Goal: Task Accomplishment & Management: Use online tool/utility

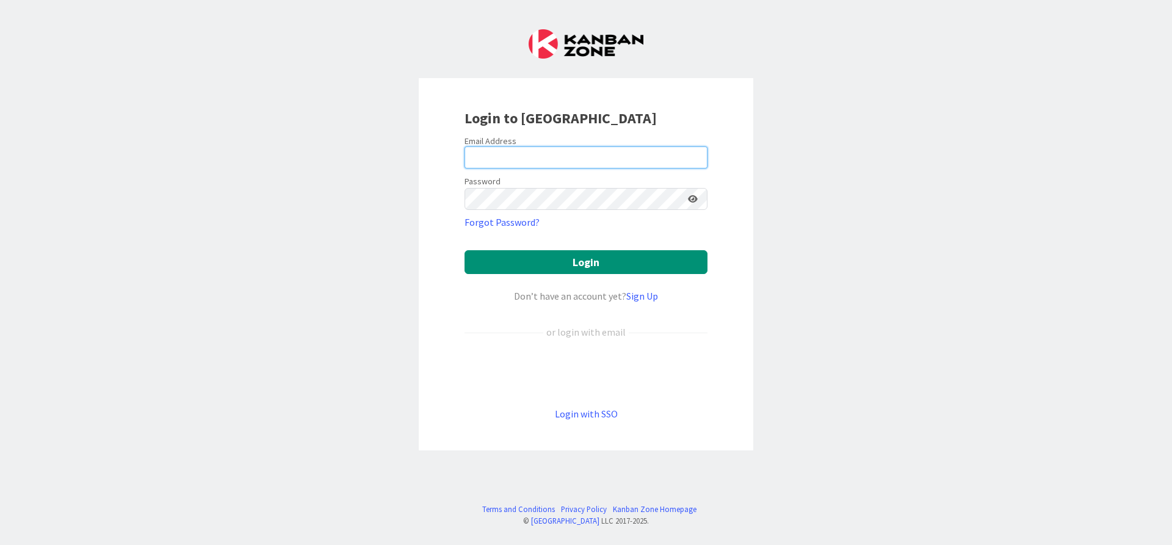
click at [640, 154] on input "email" at bounding box center [585, 157] width 243 height 22
click at [560, 156] on input "email" at bounding box center [585, 157] width 243 height 22
type input "[PERSON_NAME][EMAIL_ADDRESS][DOMAIN_NAME]"
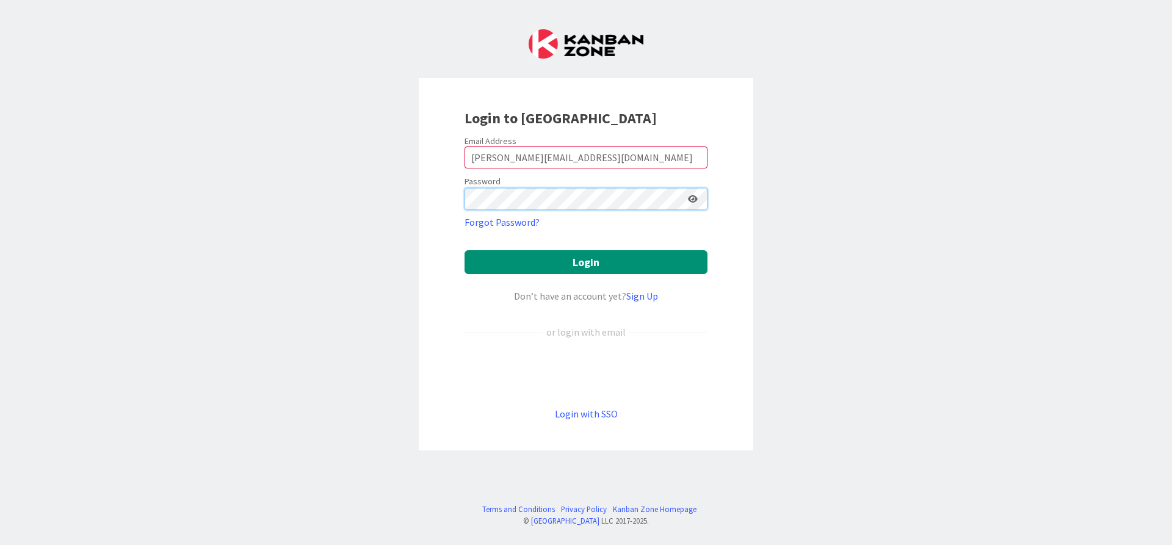
click at [464, 250] on button "Login" at bounding box center [585, 262] width 243 height 24
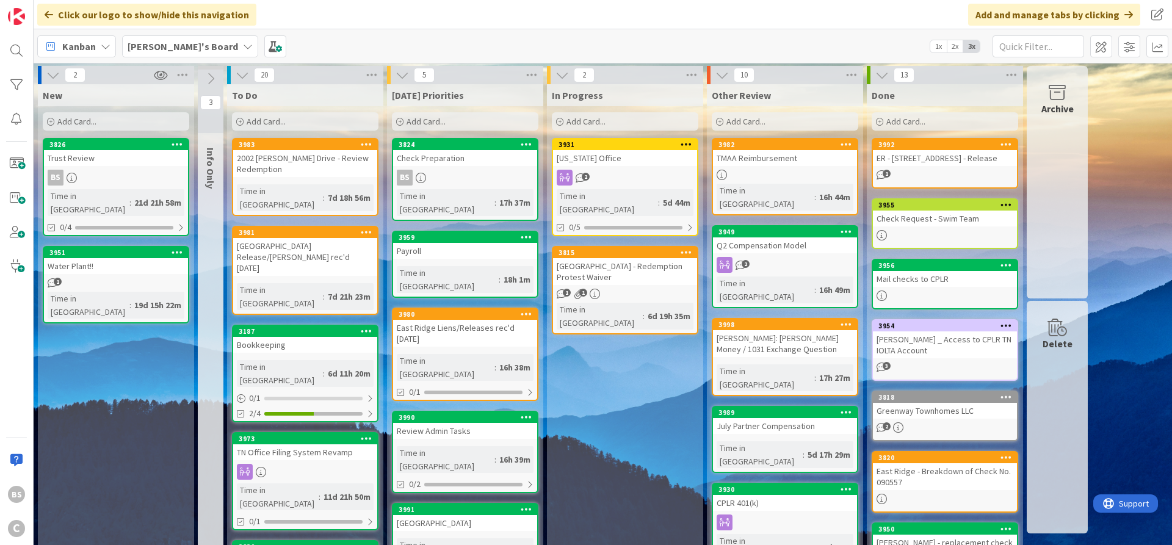
click at [173, 45] on b "[PERSON_NAME]'s Board" at bounding box center [183, 46] width 110 height 12
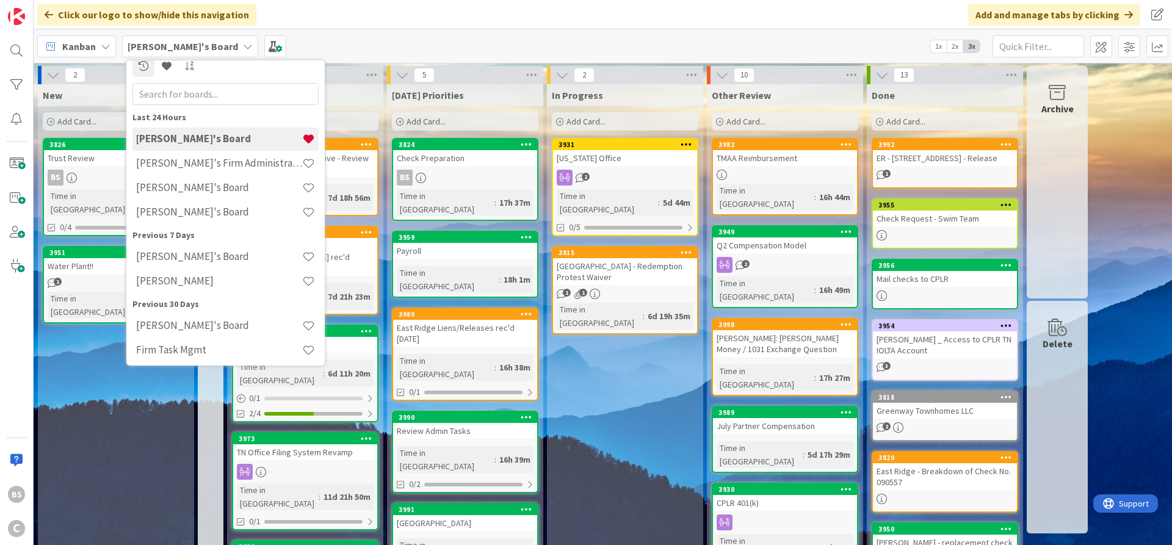
scroll to position [15, 0]
drag, startPoint x: 107, startPoint y: 348, endPoint x: 101, endPoint y: 344, distance: 7.4
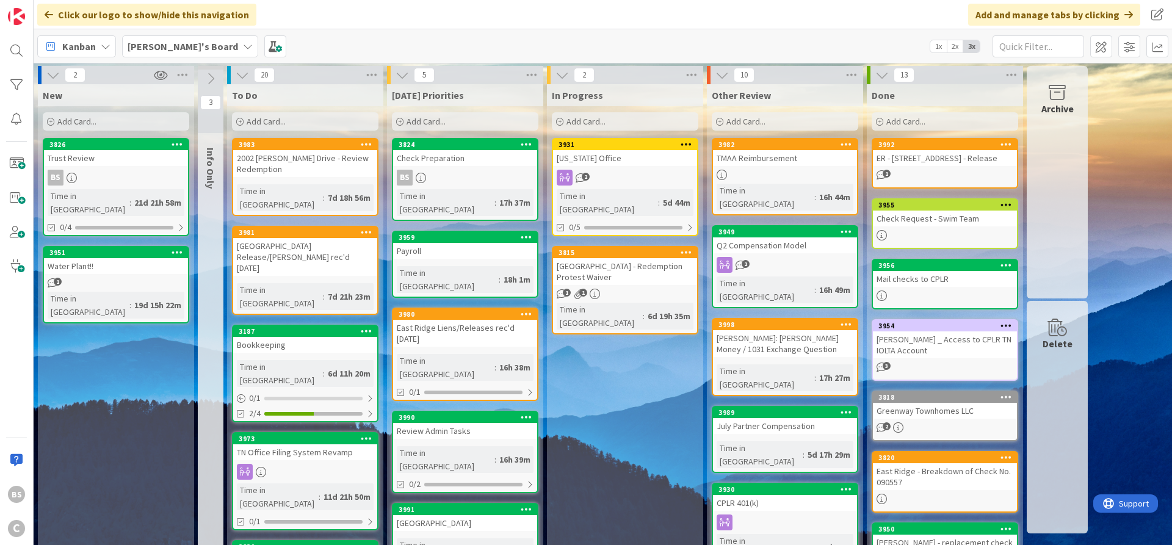
click at [54, 123] on icon at bounding box center [50, 121] width 7 height 7
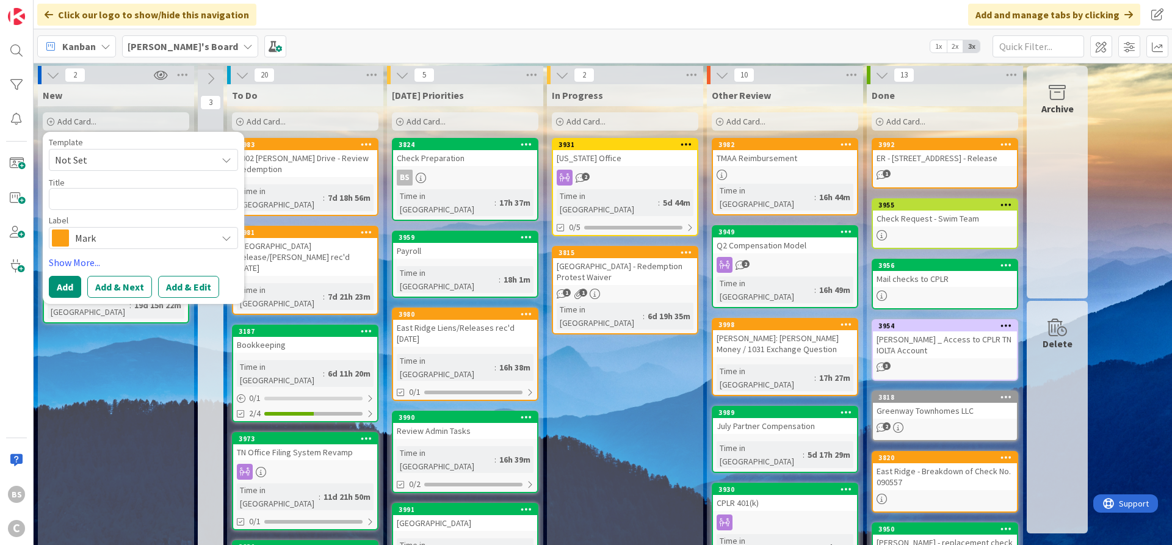
type textarea "x"
type textarea "C"
type textarea "x"
type textarea "Ca"
type textarea "x"
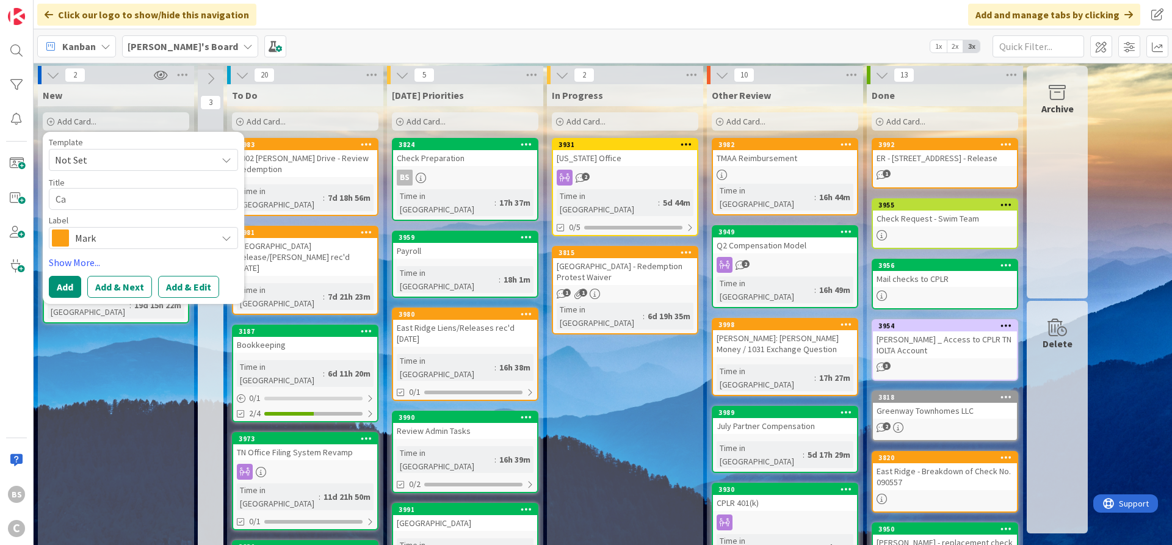
type textarea "Car"
type textarea "x"
type textarea "Care"
type textarea "x"
type textarea "[PERSON_NAME]"
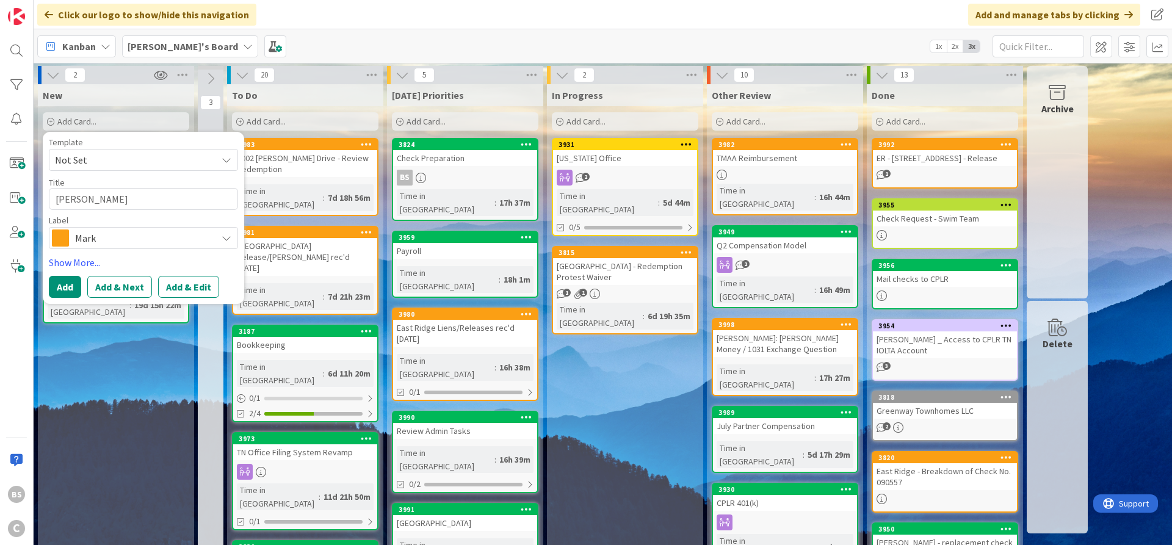
type textarea "x"
type textarea "[PERSON_NAME]"
type textarea "x"
type textarea "[PERSON_NAME]"
type textarea "x"
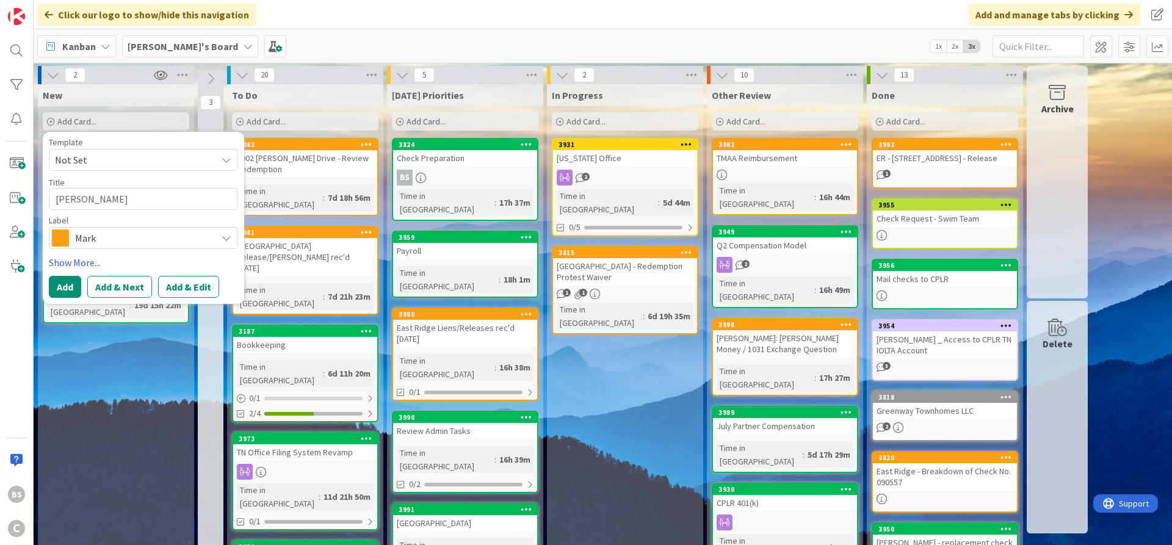
type textarea "[PERSON_NAME]"
type textarea "x"
type textarea "[PERSON_NAME]"
type textarea "x"
type textarea "[PERSON_NAME]"
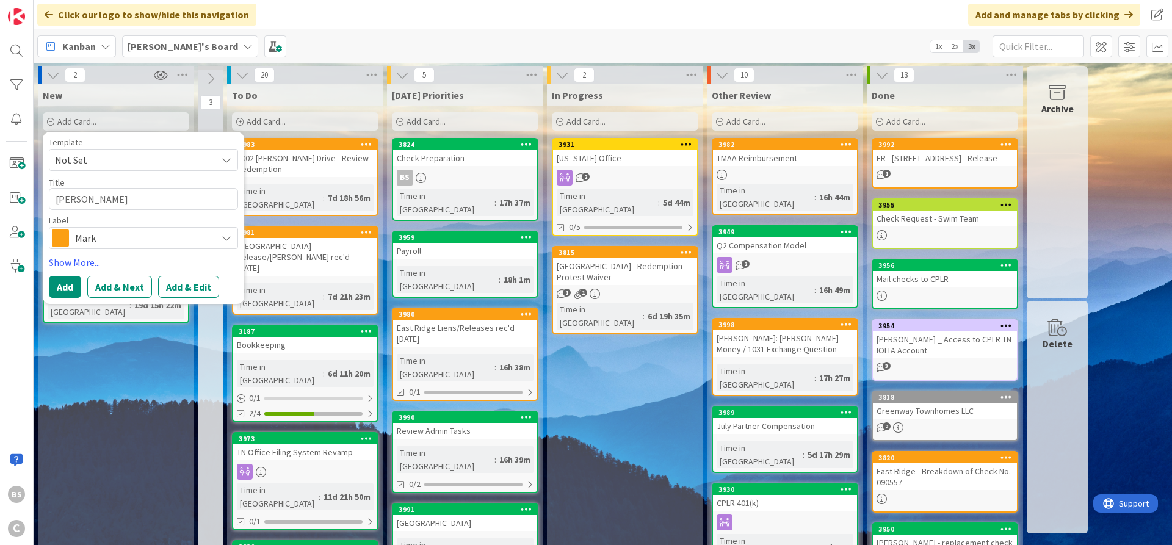
type textarea "x"
type textarea "[PERSON_NAME]"
type textarea "x"
type textarea "[PERSON_NAME]"
type textarea "x"
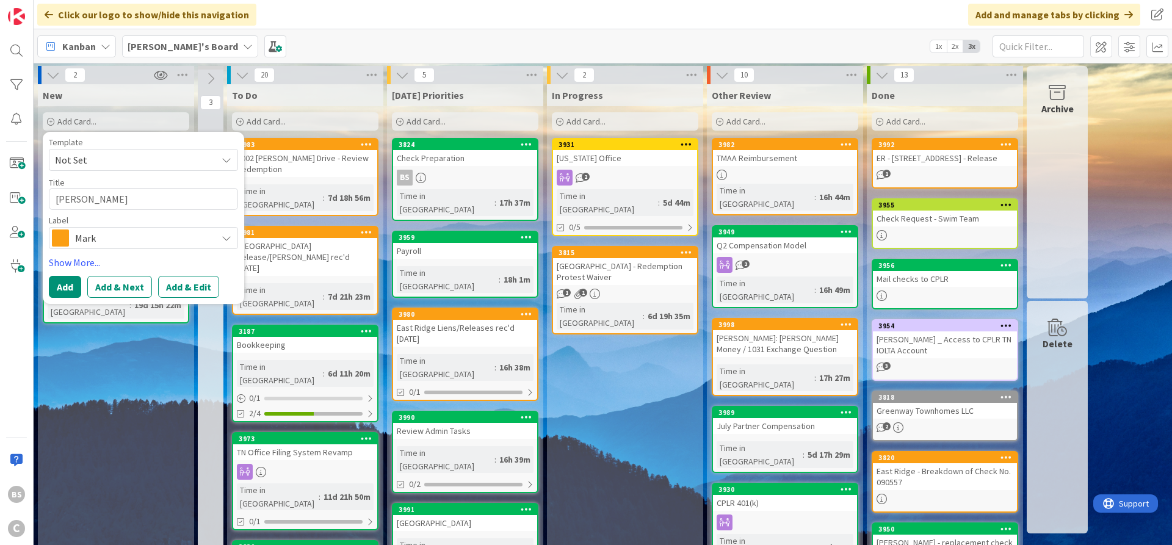
type textarea "[PERSON_NAME] -"
type textarea "x"
type textarea "[PERSON_NAME] -"
type textarea "x"
type textarea "[PERSON_NAME] - N"
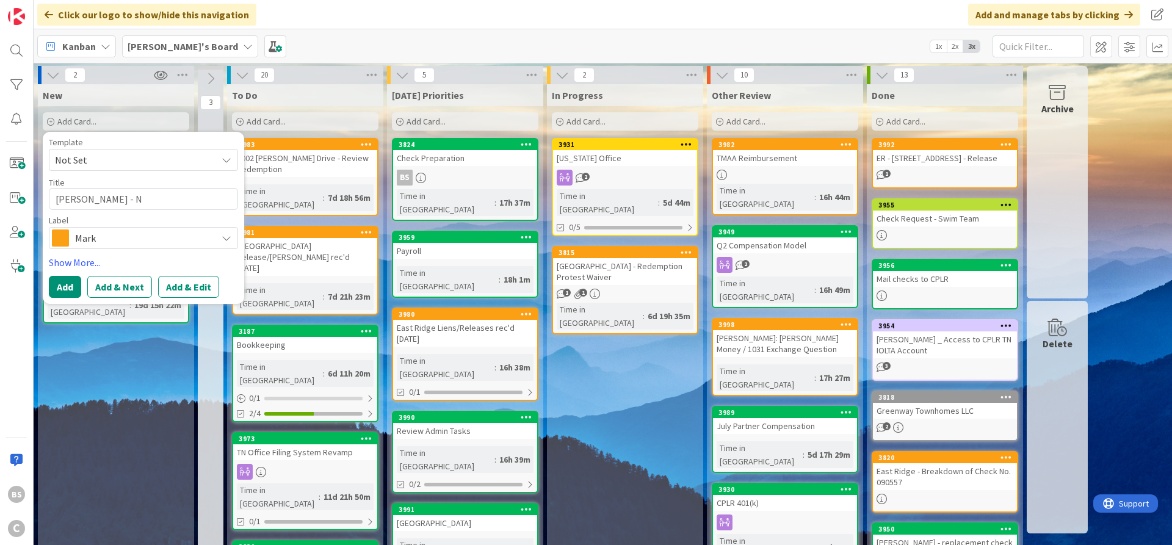
type textarea "x"
type textarea "[PERSON_NAME] - Ne"
type textarea "x"
type textarea "[PERSON_NAME] - New"
type textarea "x"
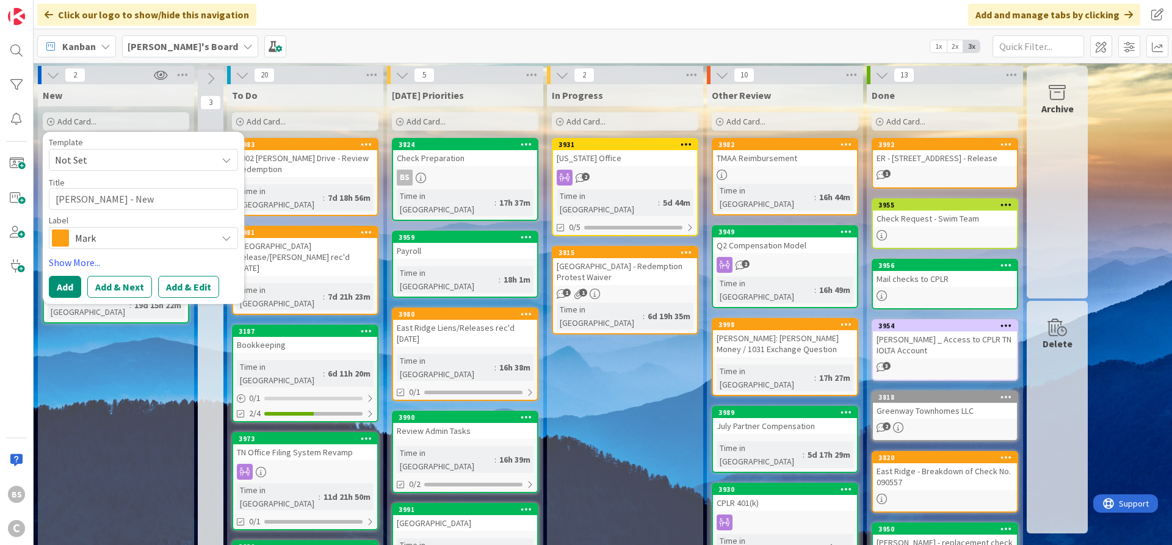
type textarea "[PERSON_NAME] - New"
type textarea "x"
type textarea "[PERSON_NAME] - New 1"
type textarea "x"
type textarea "[PERSON_NAME] - New 10"
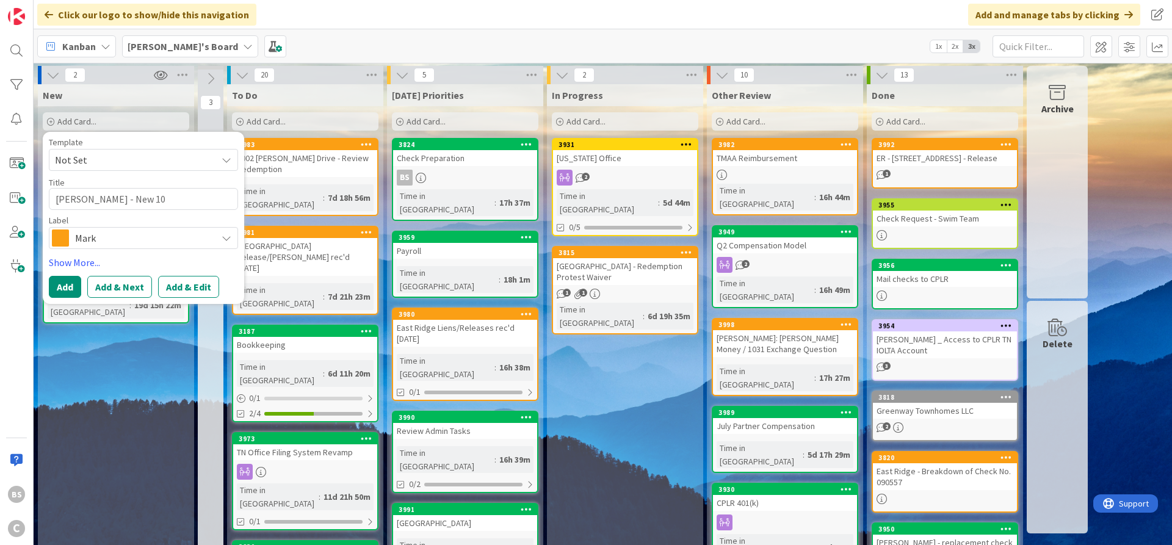
type textarea "x"
type textarea "[PERSON_NAME] - New 103"
type textarea "x"
type textarea "[PERSON_NAME] - New 1031"
type textarea "x"
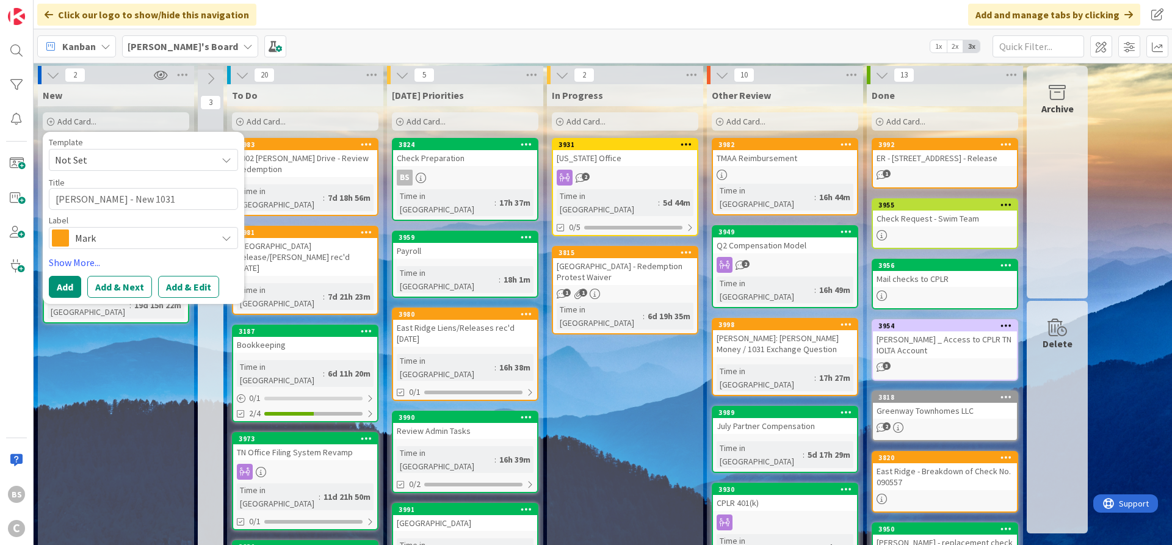
type textarea "[PERSON_NAME] - New 1031"
type textarea "x"
type textarea "[PERSON_NAME] - New 1031 E"
type textarea "x"
type textarea "[PERSON_NAME] - New 1031 Ex"
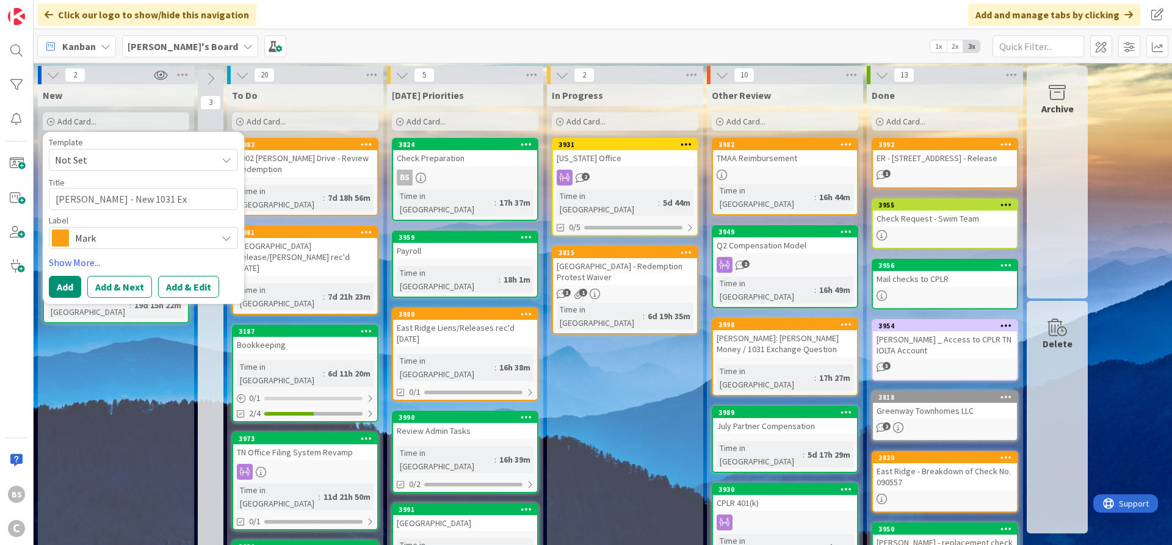
type textarea "x"
type textarea "[PERSON_NAME] - New 1031 Exc"
type textarea "x"
type textarea "[PERSON_NAME] - New 1031 Exch"
type textarea "x"
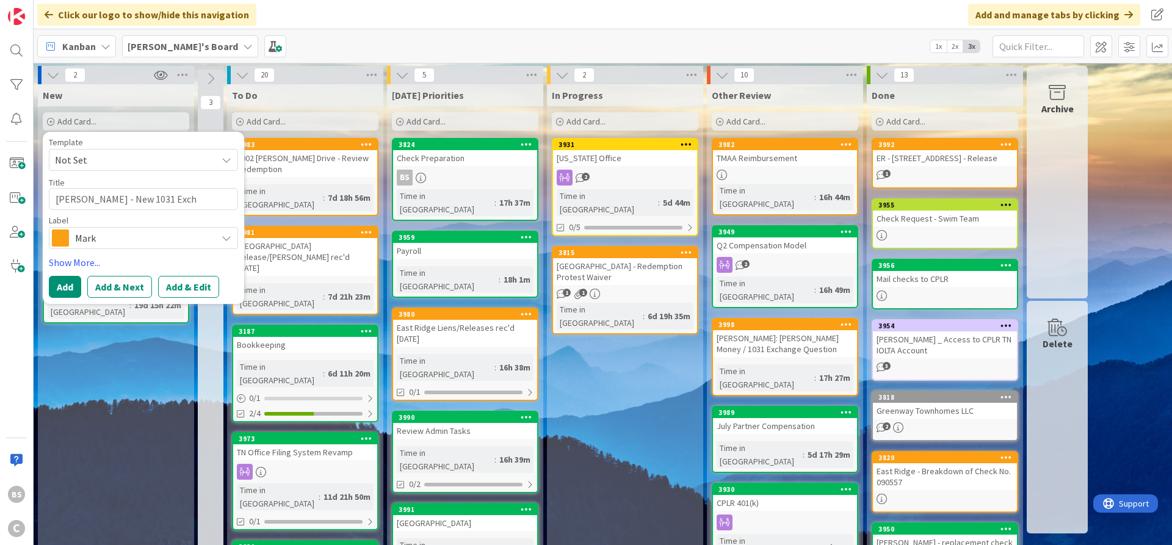
type textarea "[PERSON_NAME] - New 1031 Excha"
type textarea "x"
type textarea "[PERSON_NAME] - New 1031 Exchan"
type textarea "x"
type textarea "[PERSON_NAME] - New 1031 Exchang"
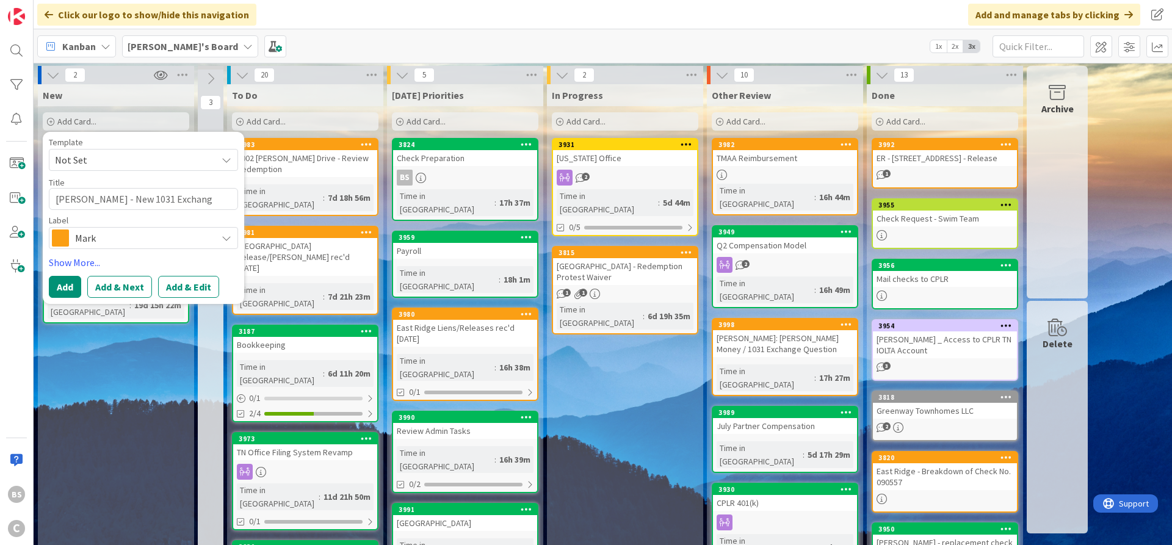
type textarea "x"
type textarea "[PERSON_NAME] - New 1031 Exchange"
click at [181, 283] on button "Add & Edit" at bounding box center [188, 287] width 61 height 22
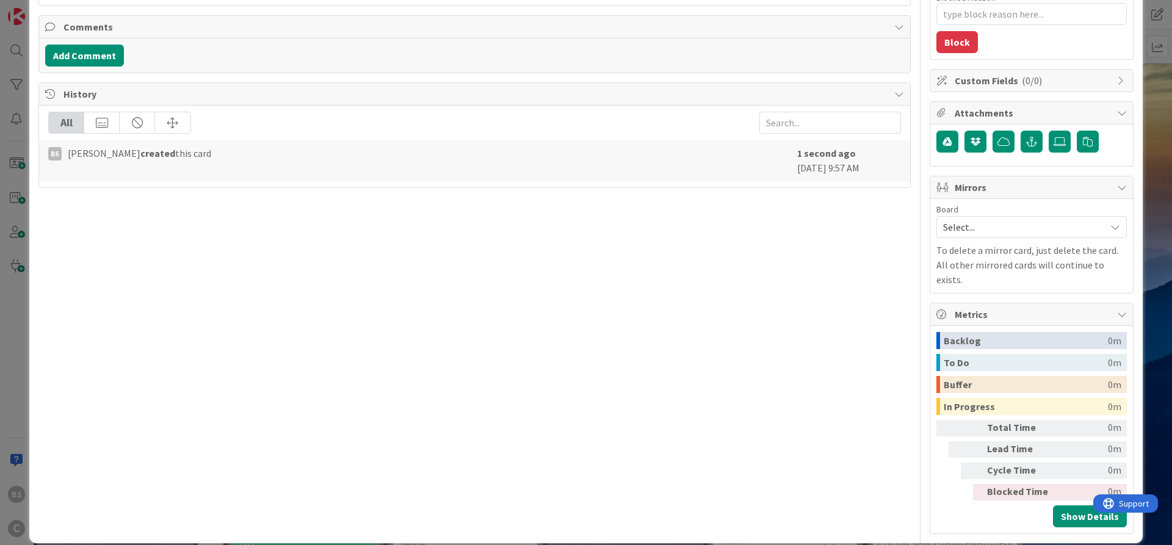
scroll to position [274, 0]
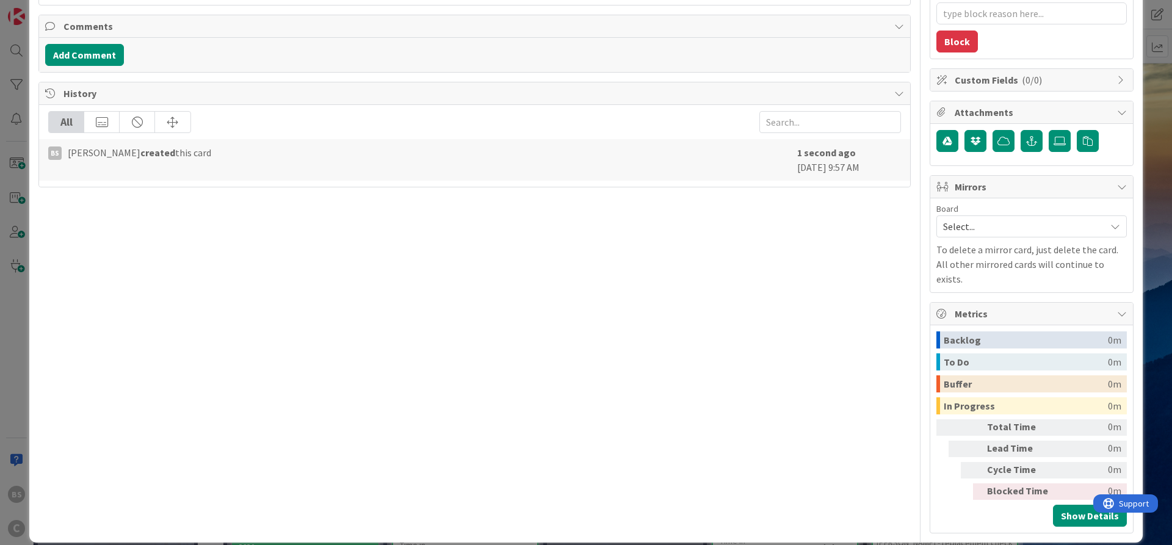
click at [976, 226] on span "Select..." at bounding box center [1021, 226] width 156 height 17
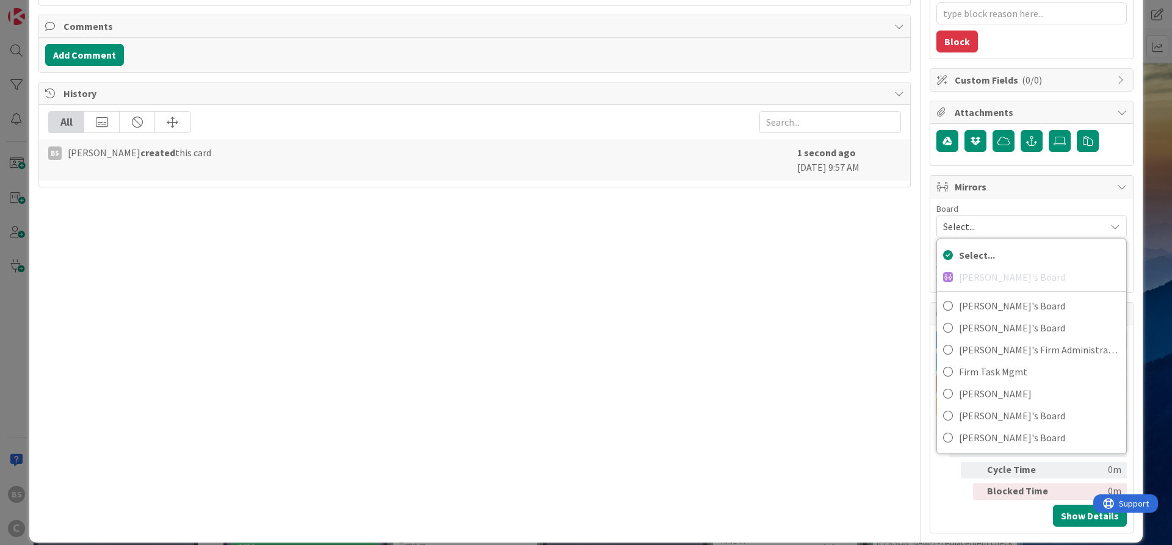
type textarea "x"
click at [738, 326] on div "Title 31 / 128 [PERSON_NAME] - New 1031 Exchange Description BS [PERSON_NAME] j…" at bounding box center [474, 154] width 872 height 760
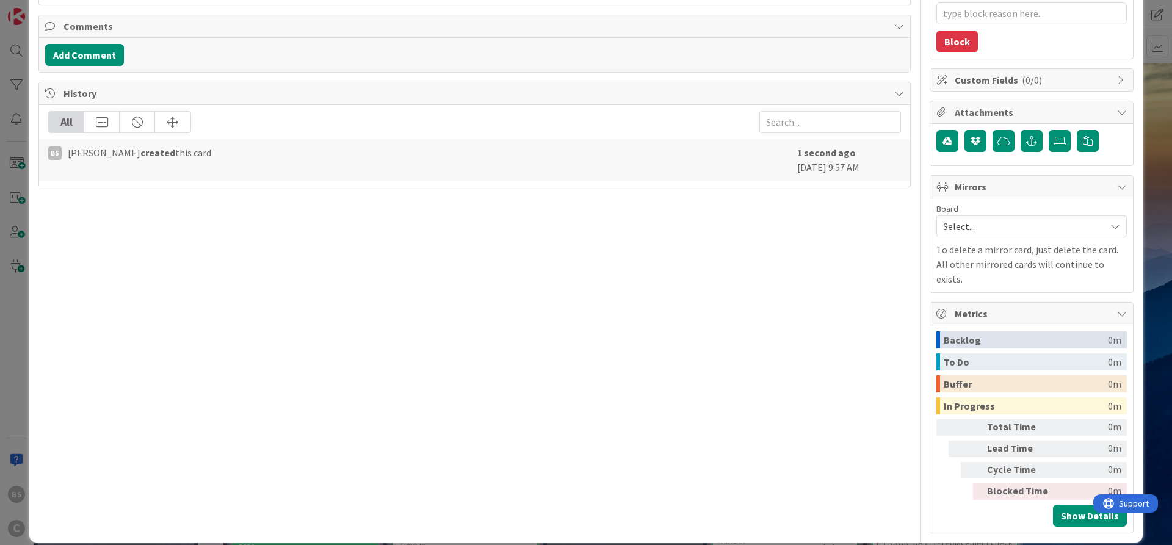
scroll to position [0, 0]
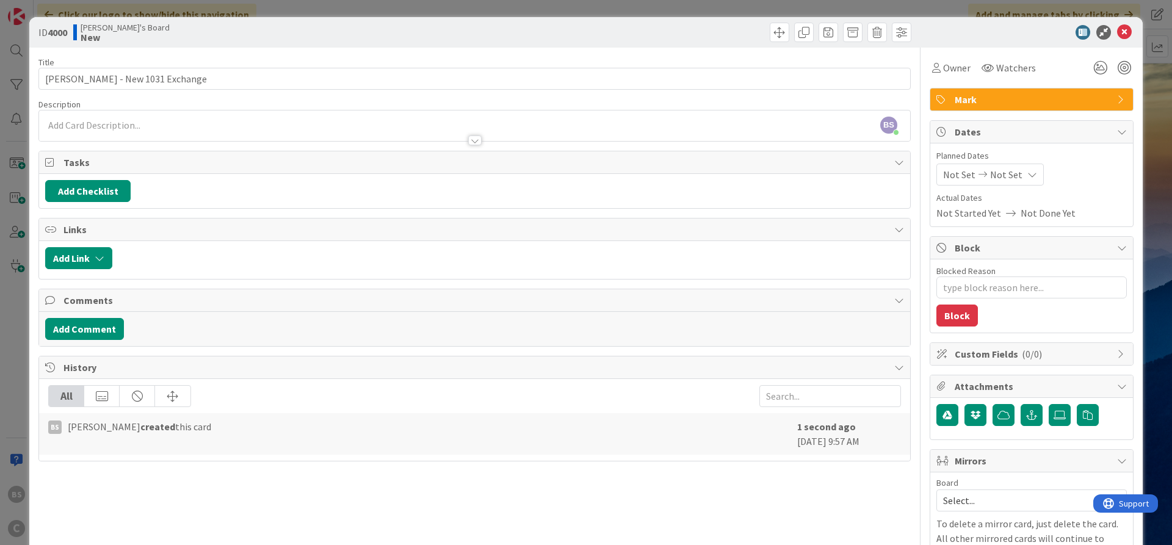
click at [58, 121] on div at bounding box center [474, 128] width 871 height 25
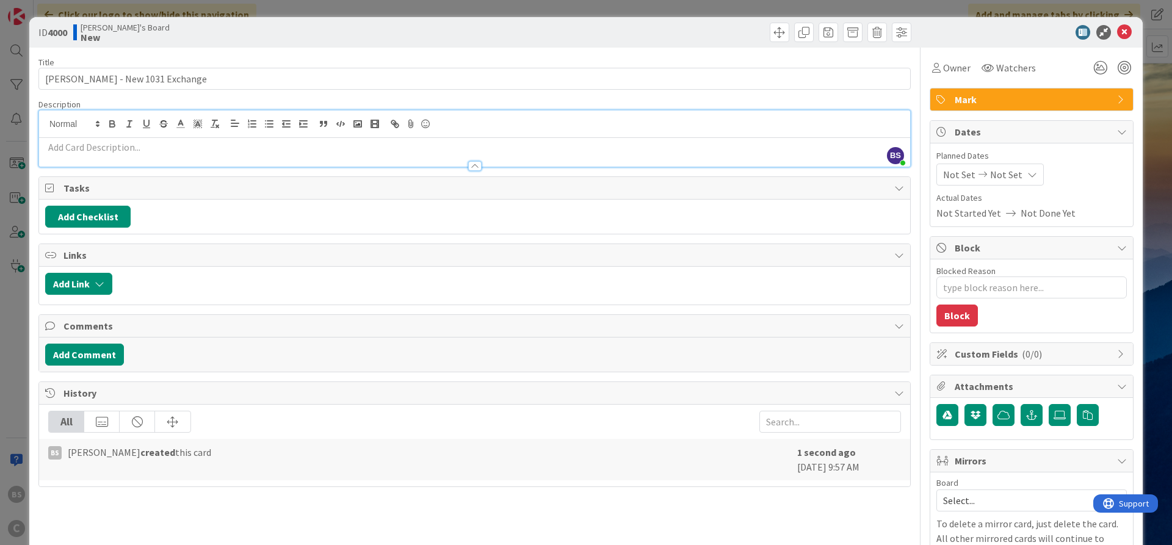
click at [90, 145] on p at bounding box center [474, 147] width 859 height 14
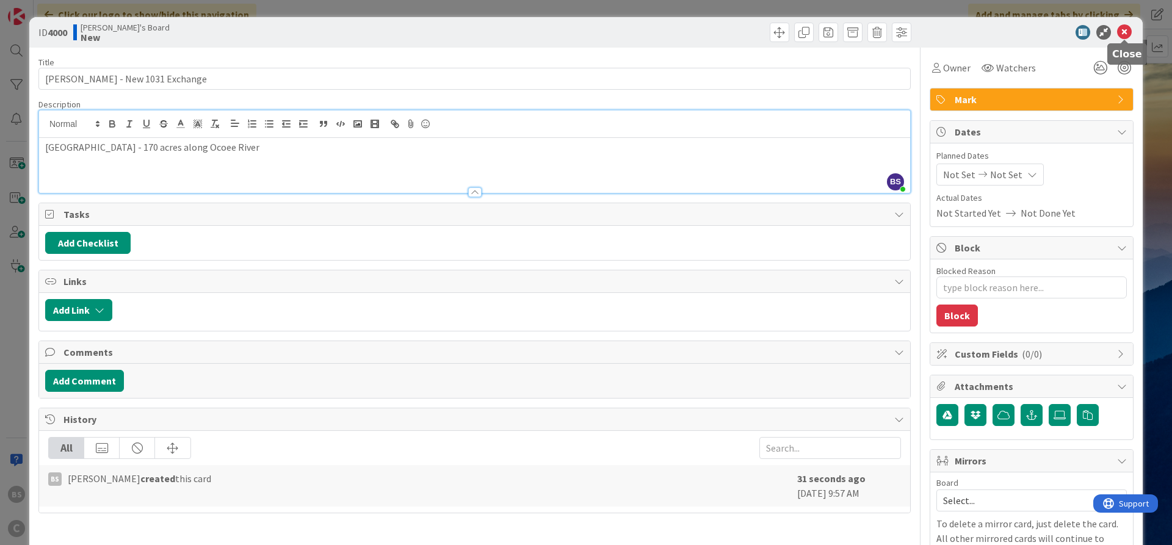
click at [1130, 32] on icon at bounding box center [1124, 32] width 15 height 15
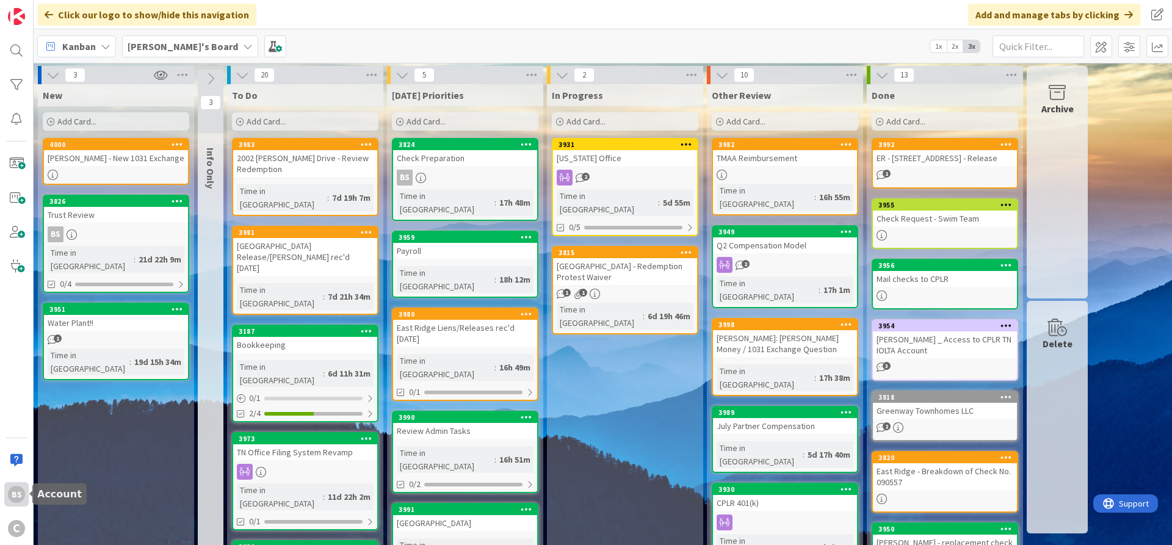
click at [17, 487] on div "BS" at bounding box center [16, 494] width 17 height 17
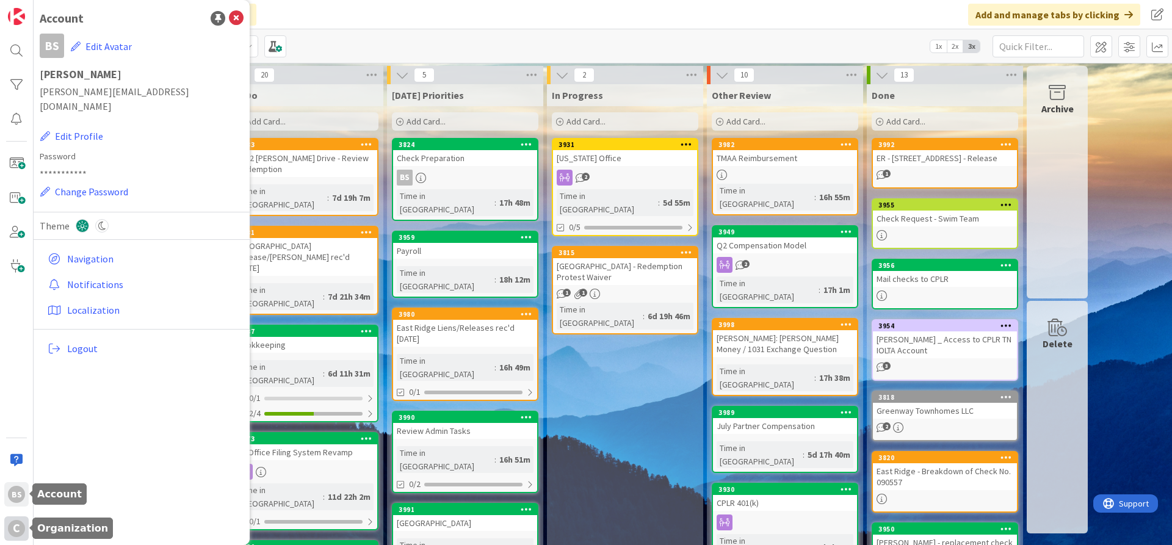
click at [12, 530] on div "C" at bounding box center [16, 528] width 17 height 17
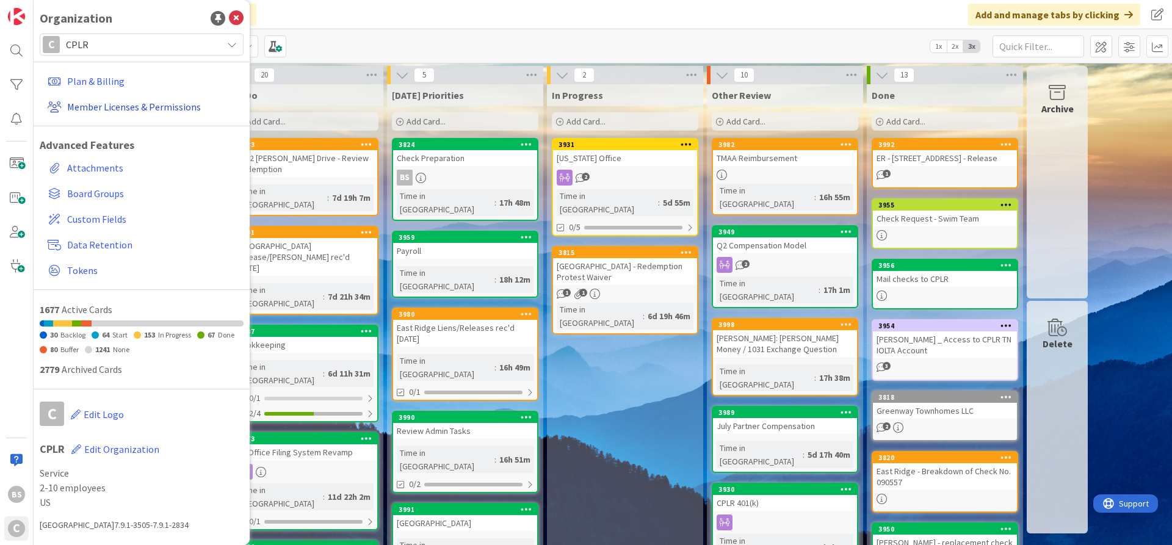
click at [90, 108] on link "Member Licenses & Permissions" at bounding box center [143, 107] width 201 height 22
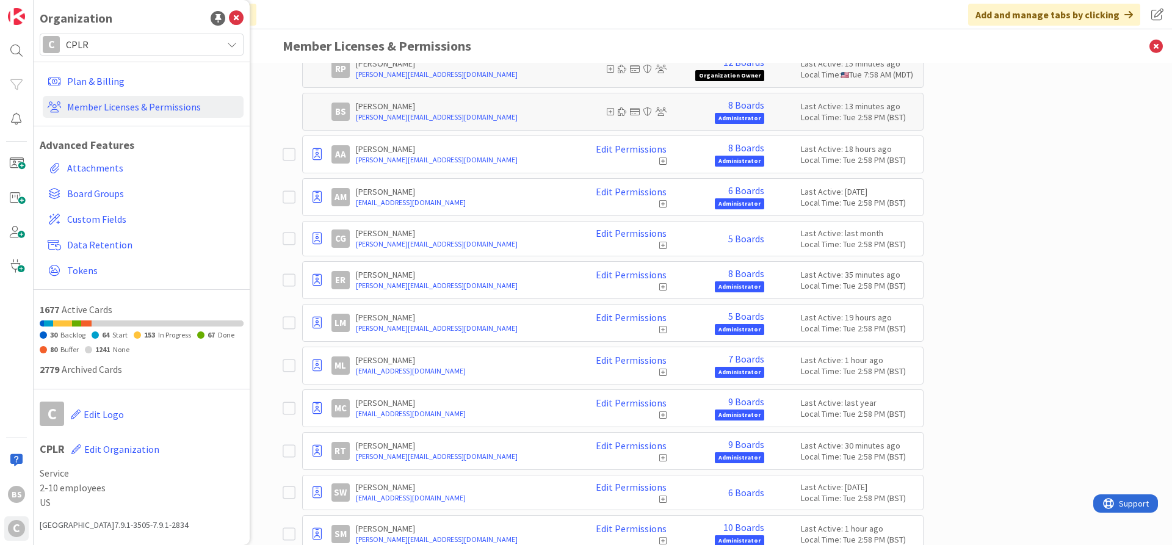
scroll to position [146, 0]
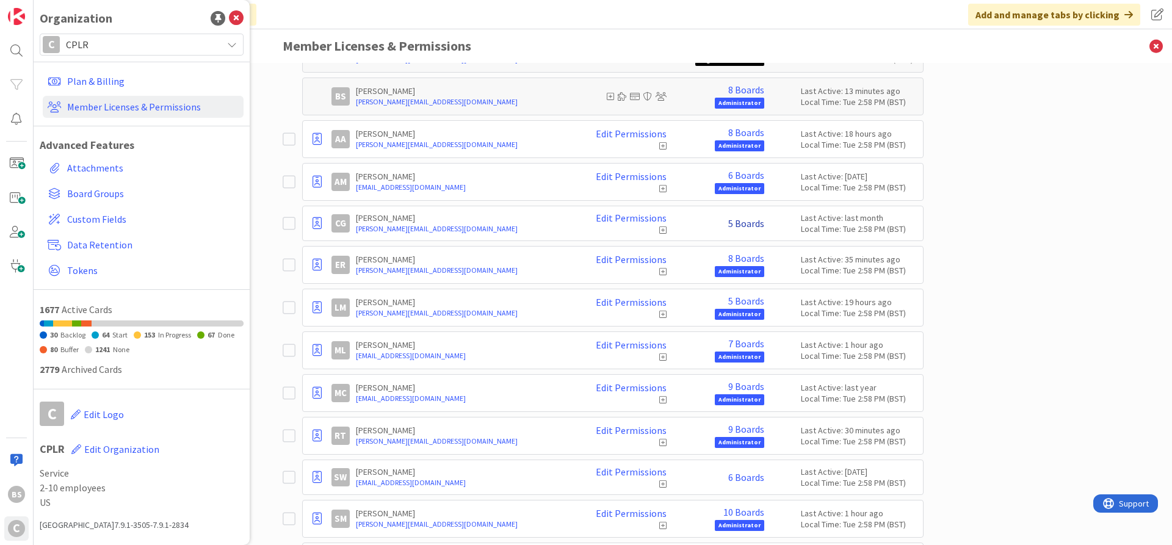
click at [753, 224] on link "5 Boards" at bounding box center [746, 223] width 36 height 11
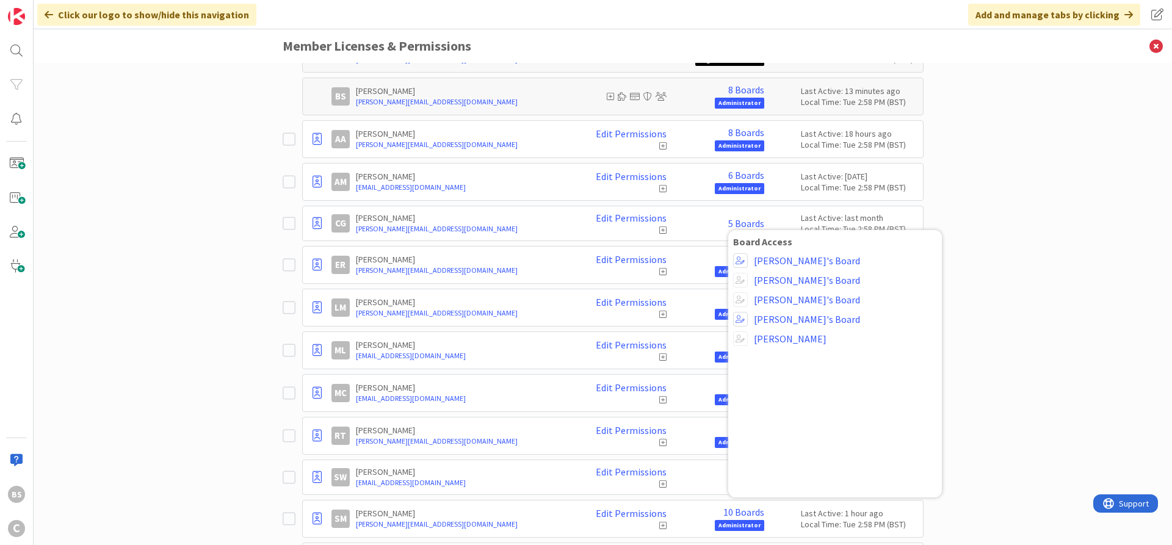
click at [1010, 197] on div "Paid Available: 0 Free Available: Unlimited Name Paid Licenses 13 / 13 Free Gue…" at bounding box center [603, 304] width 1138 height 482
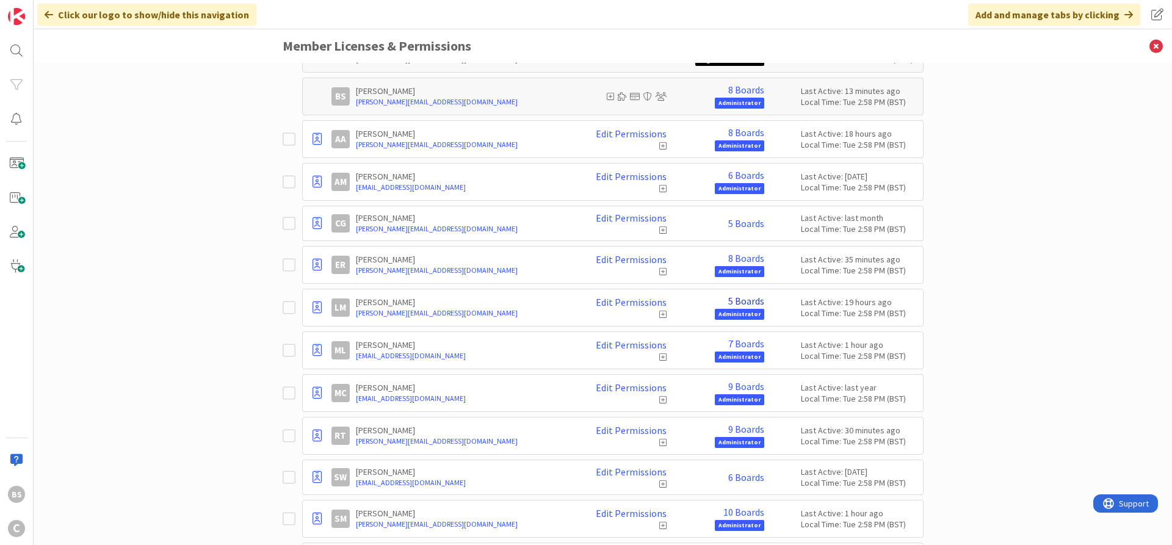
click at [746, 303] on link "5 Boards" at bounding box center [746, 300] width 36 height 11
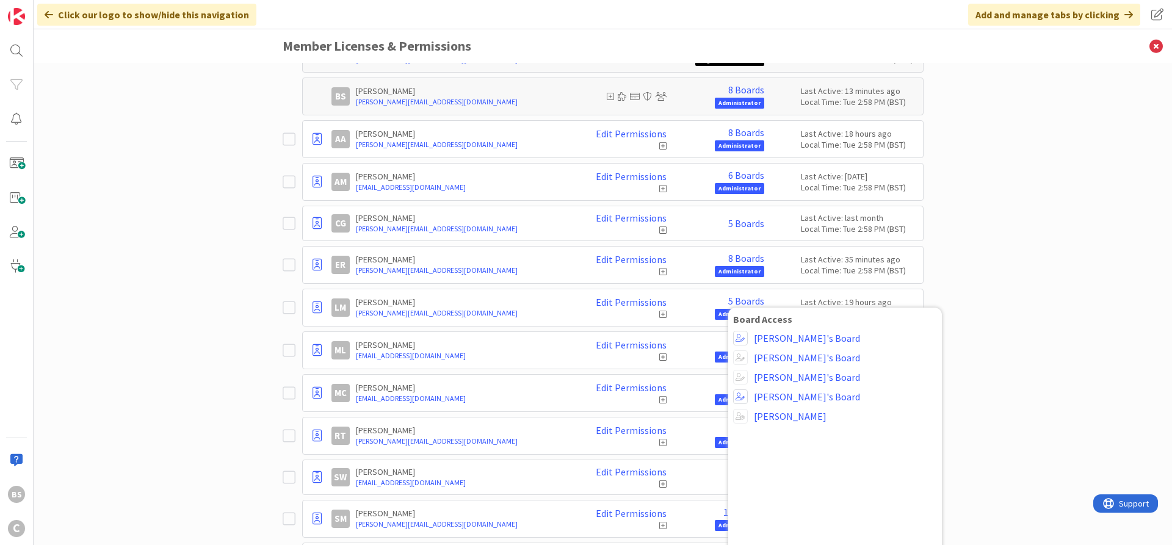
click at [1024, 251] on div "Paid Available: 0 Free Available: Unlimited Name Paid Licenses 13 / 13 Free Gue…" at bounding box center [603, 304] width 1138 height 482
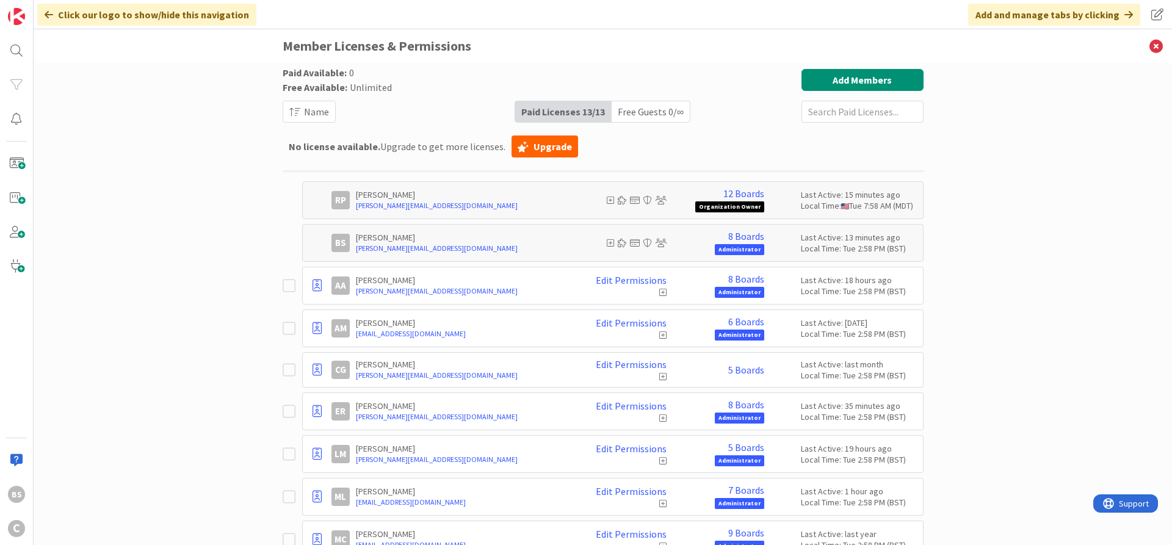
scroll to position [215, 0]
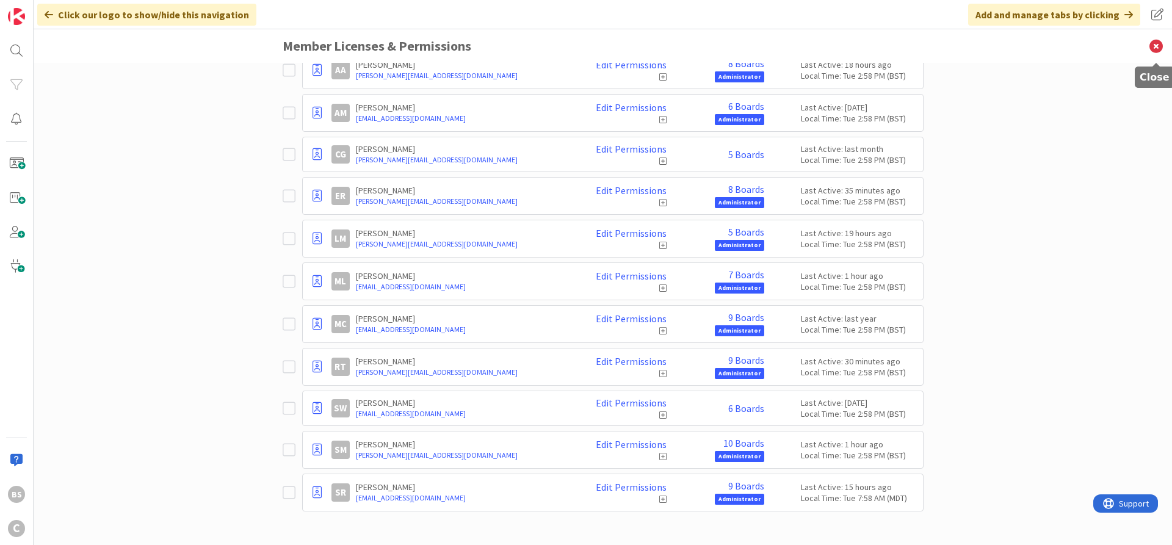
click at [1153, 44] on icon at bounding box center [1156, 46] width 32 height 34
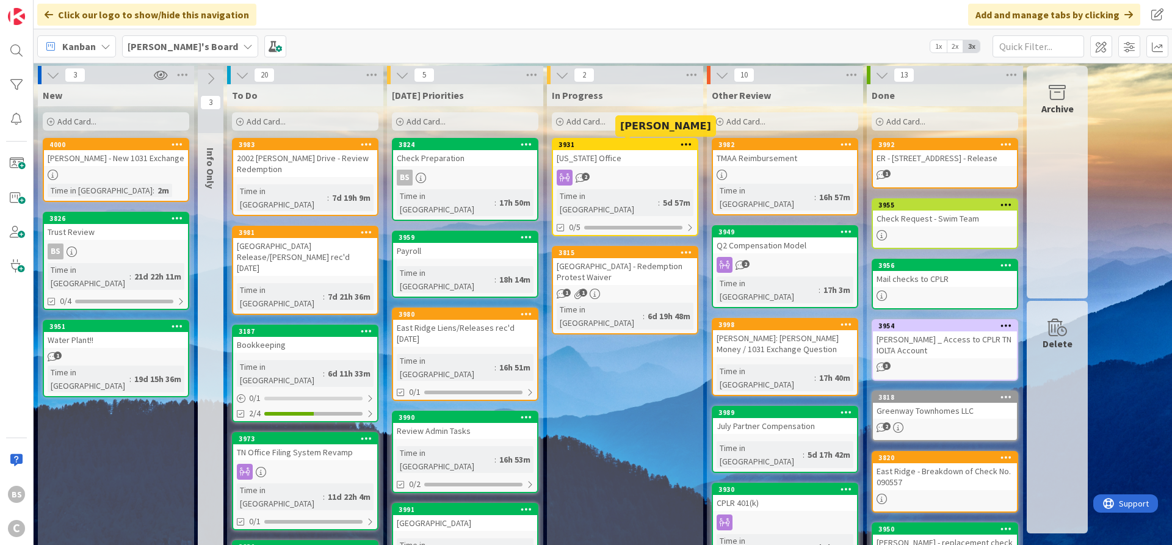
click at [592, 140] on div "3931" at bounding box center [625, 144] width 144 height 11
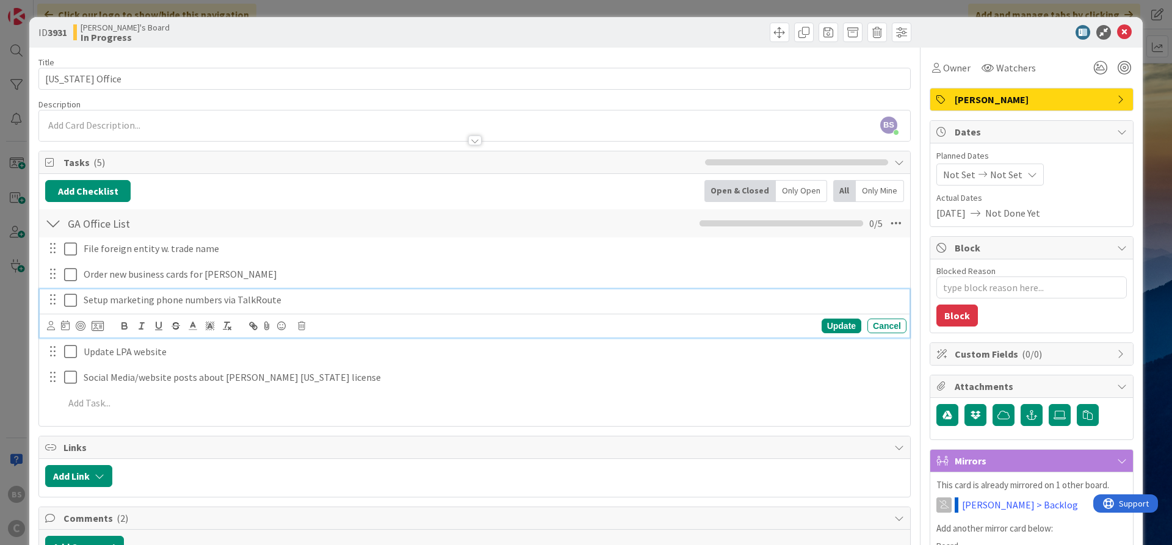
click at [71, 300] on icon at bounding box center [73, 300] width 18 height 15
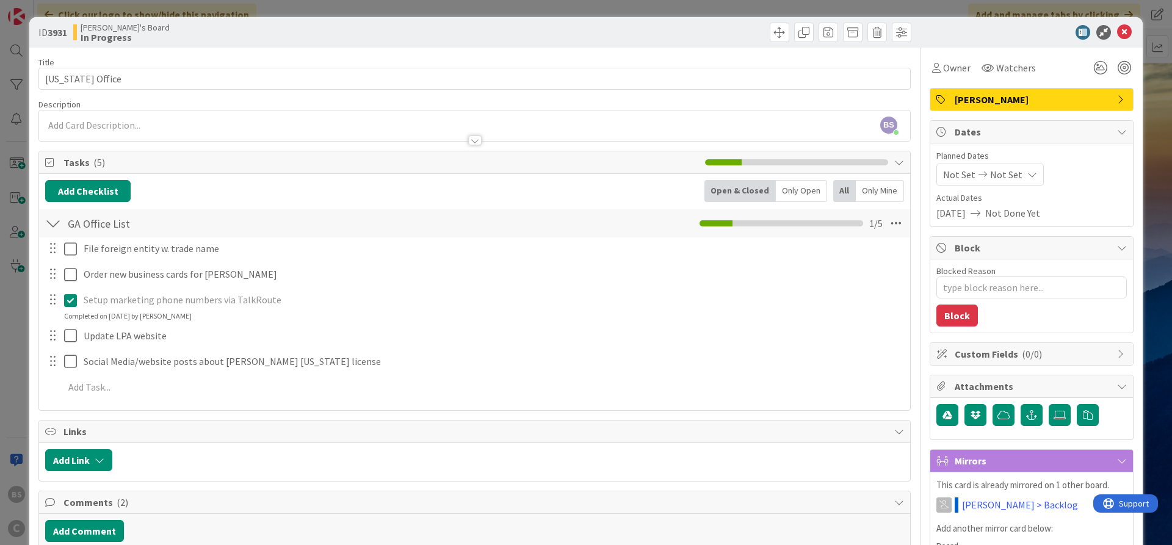
click at [177, 302] on p "Setup marketing phone numbers via TalkRoute" at bounding box center [493, 300] width 818 height 14
click at [70, 299] on icon at bounding box center [73, 300] width 18 height 15
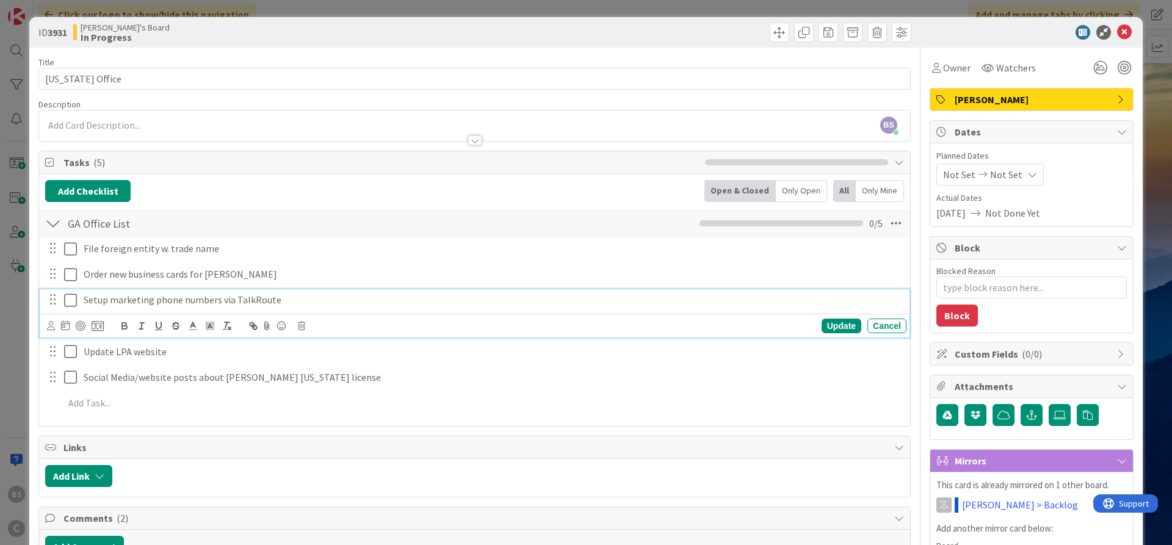
type textarea "x"
click at [311, 298] on p "Setup marketing phone numbers via TalkRoute" at bounding box center [493, 300] width 818 height 14
click at [837, 322] on div "Update" at bounding box center [841, 326] width 40 height 15
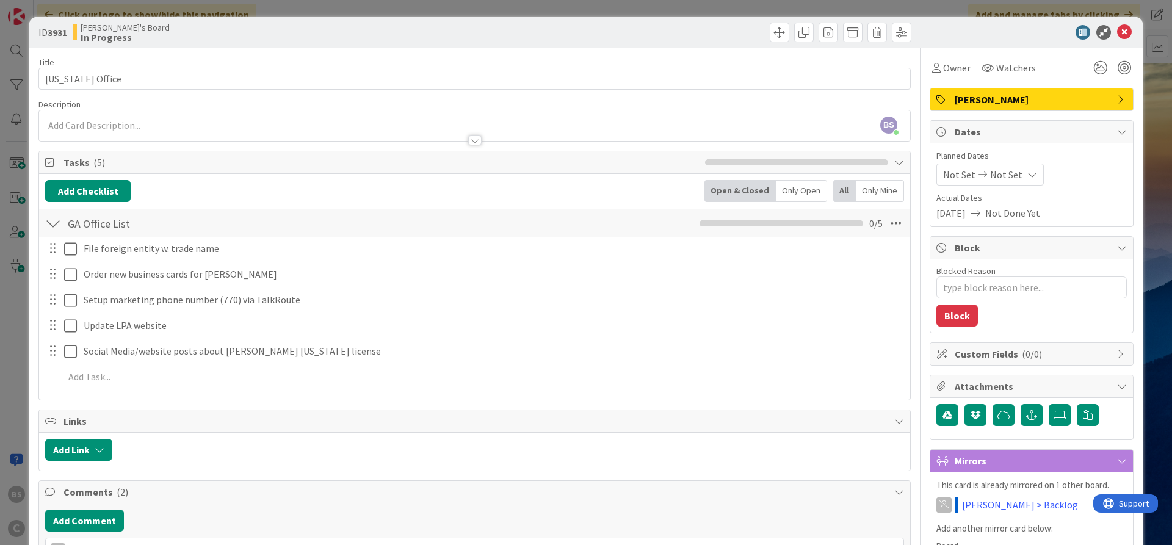
click at [52, 304] on div at bounding box center [53, 299] width 16 height 18
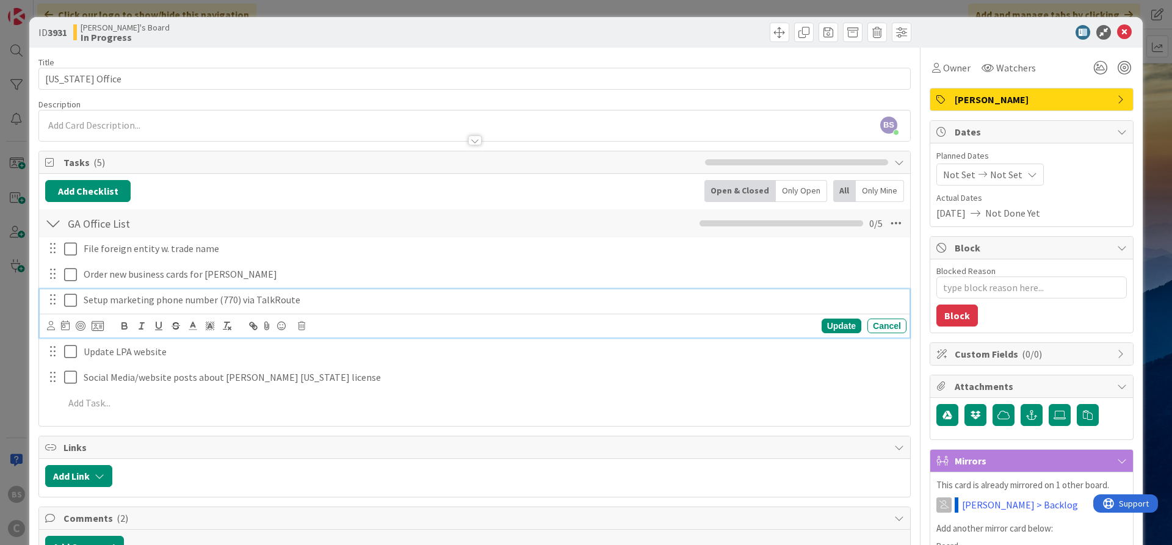
click at [320, 301] on p "Setup marketing phone number (770) via TalkRoute" at bounding box center [493, 300] width 818 height 14
click at [958, 67] on span "Owner" at bounding box center [956, 67] width 27 height 15
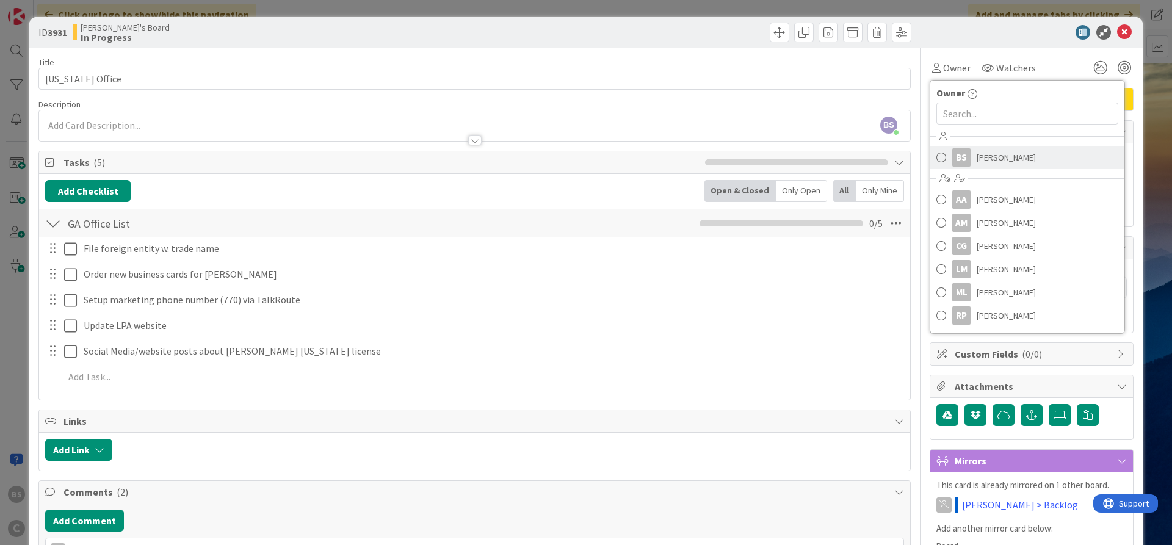
click at [990, 154] on span "[PERSON_NAME]" at bounding box center [1005, 157] width 59 height 18
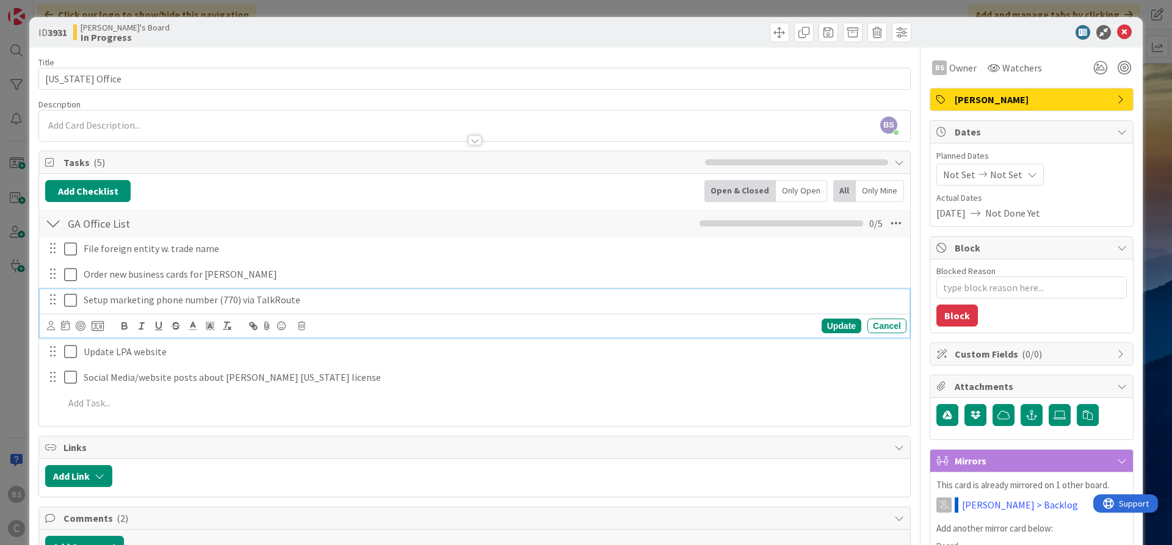
click at [197, 298] on p "Setup marketing phone number (770) via TalkRoute" at bounding box center [493, 300] width 818 height 14
click at [96, 328] on icon at bounding box center [98, 325] width 12 height 11
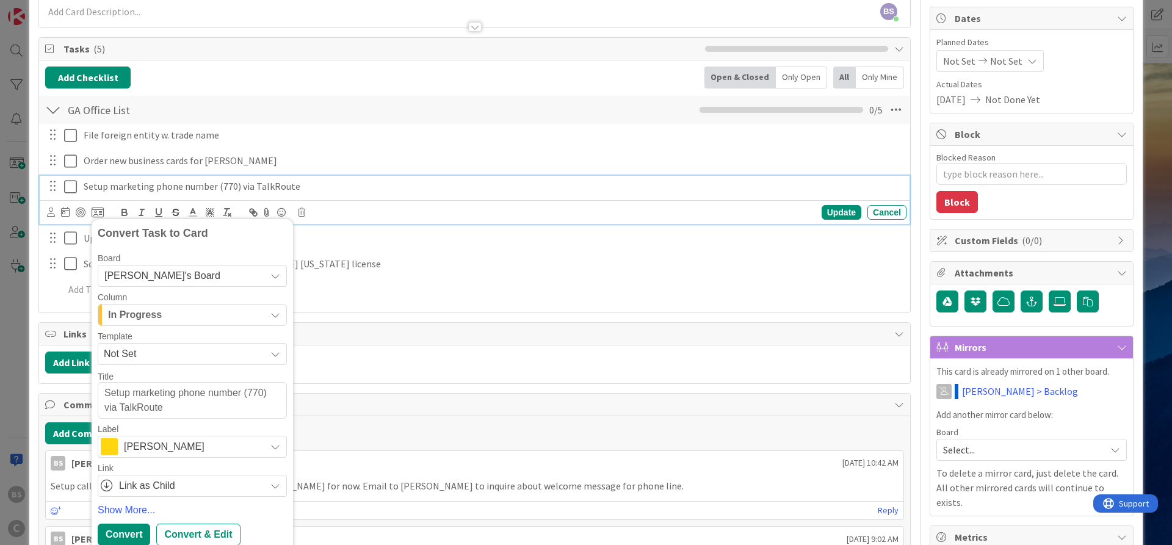
scroll to position [146, 0]
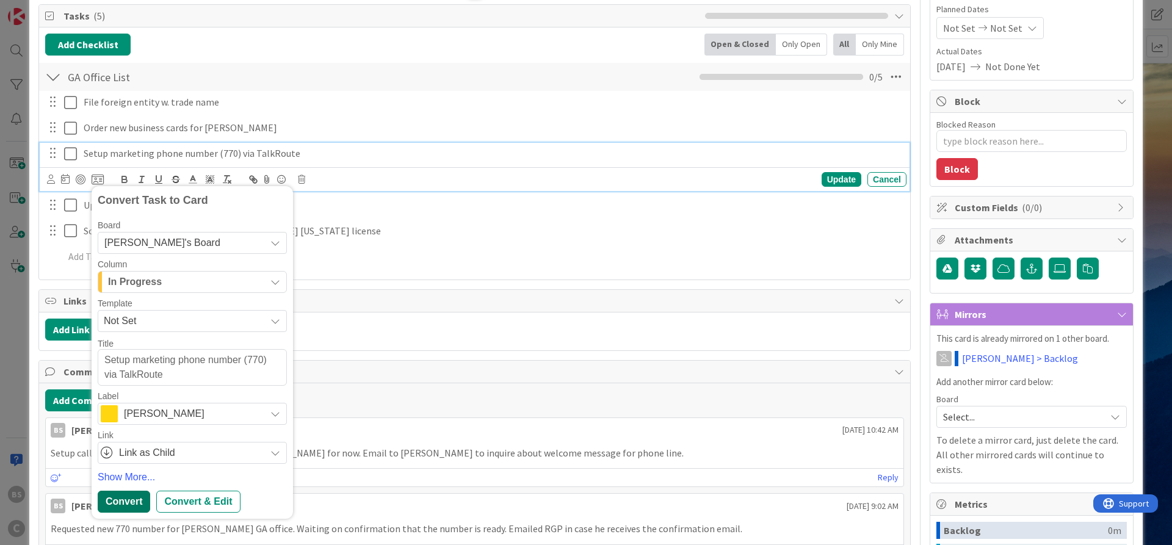
click at [117, 497] on div "Convert" at bounding box center [124, 502] width 52 height 22
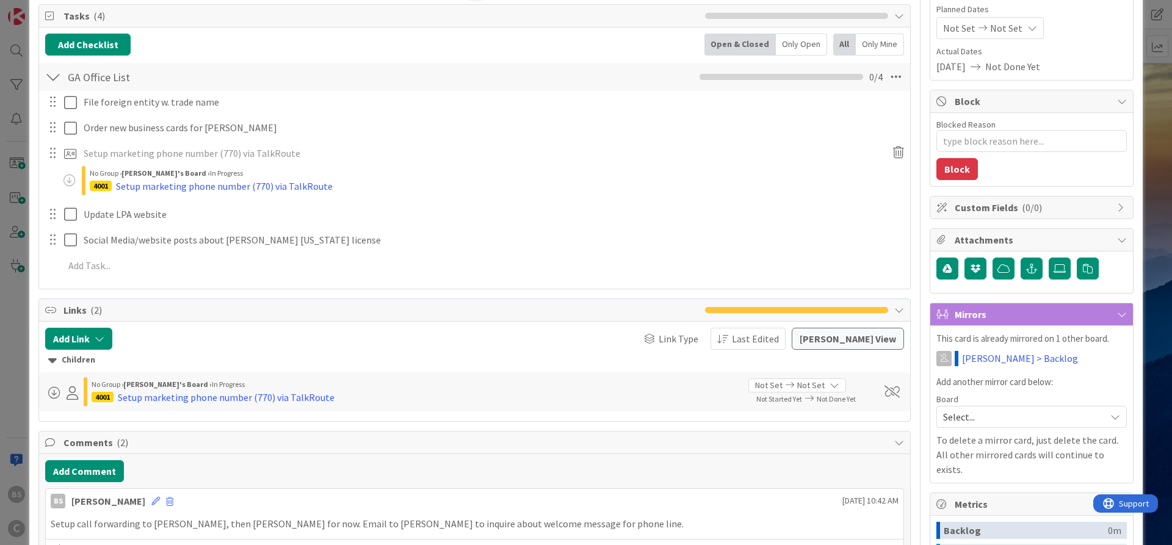
scroll to position [0, 0]
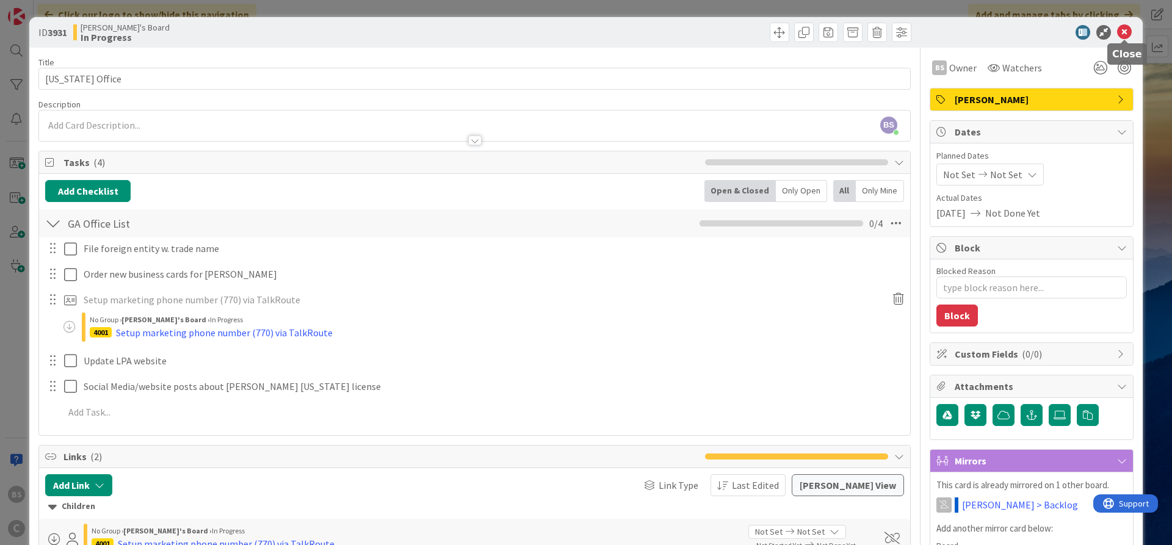
click at [1126, 31] on icon at bounding box center [1124, 32] width 15 height 15
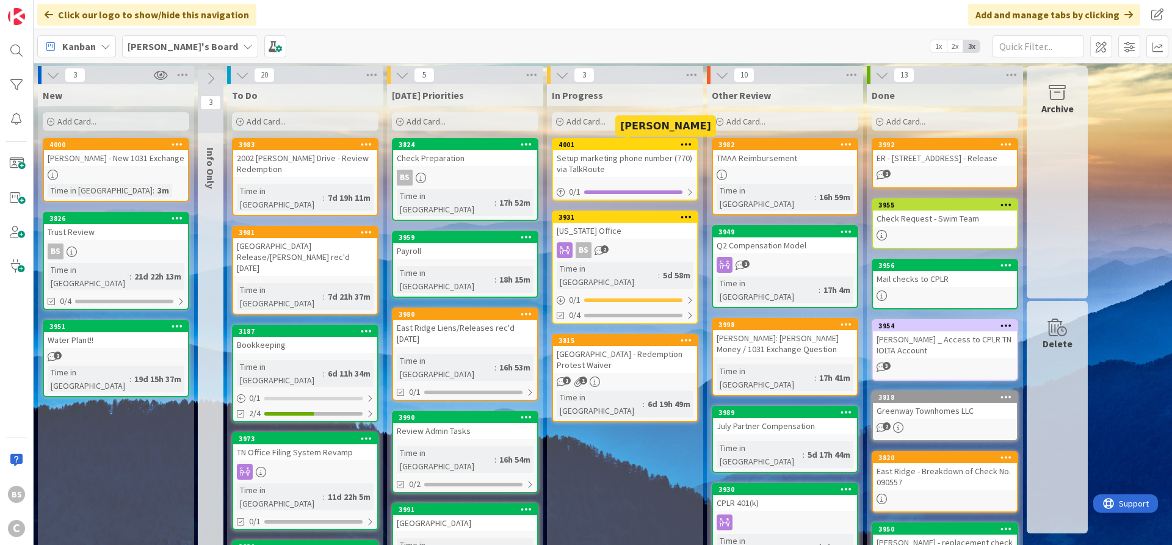
click at [620, 145] on div "4001" at bounding box center [627, 144] width 139 height 9
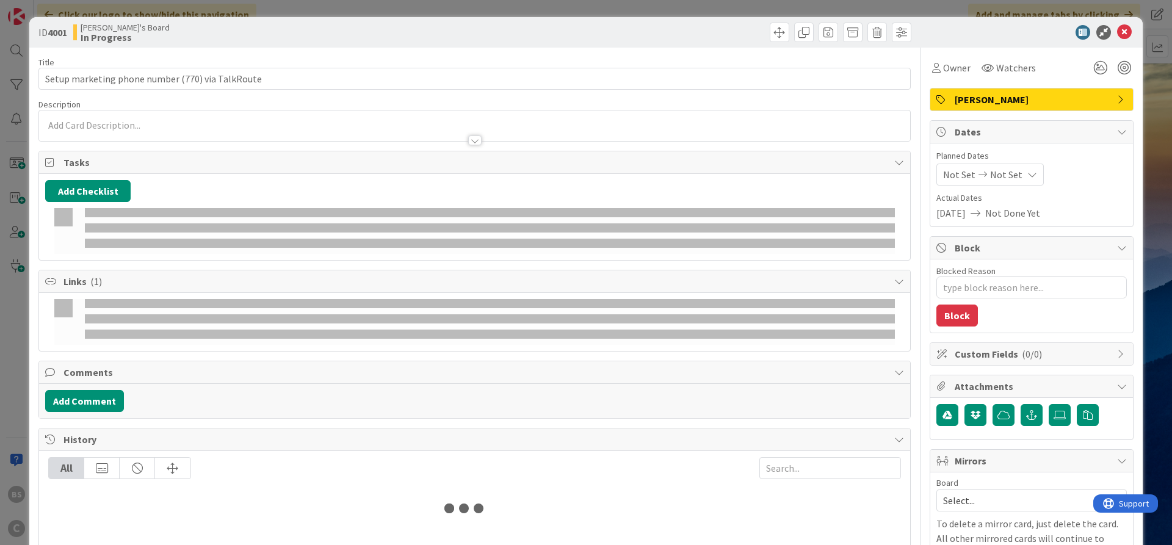
type textarea "x"
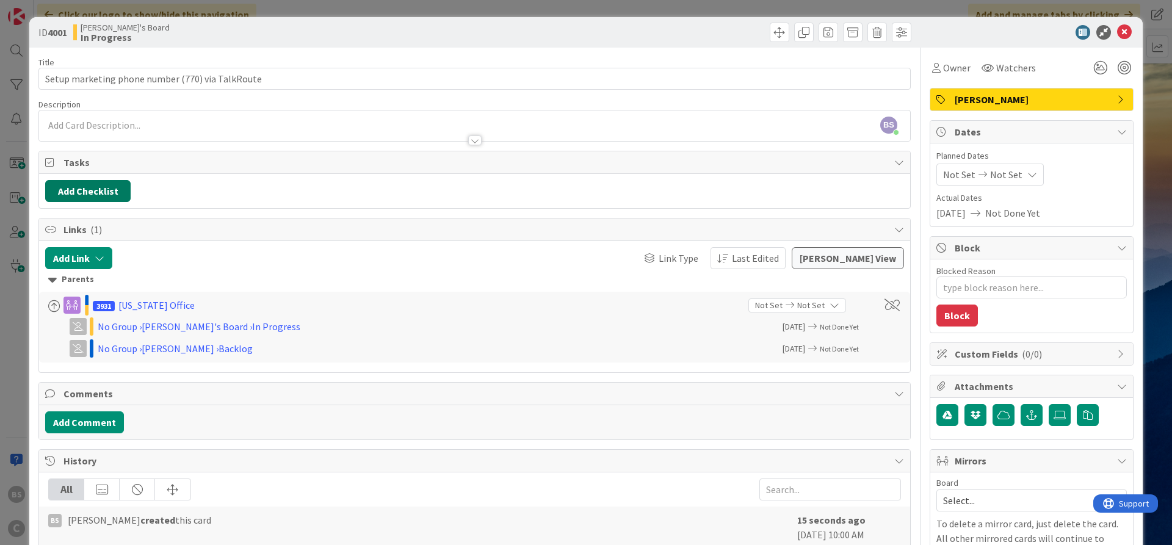
click at [106, 190] on button "Add Checklist" at bounding box center [87, 191] width 85 height 22
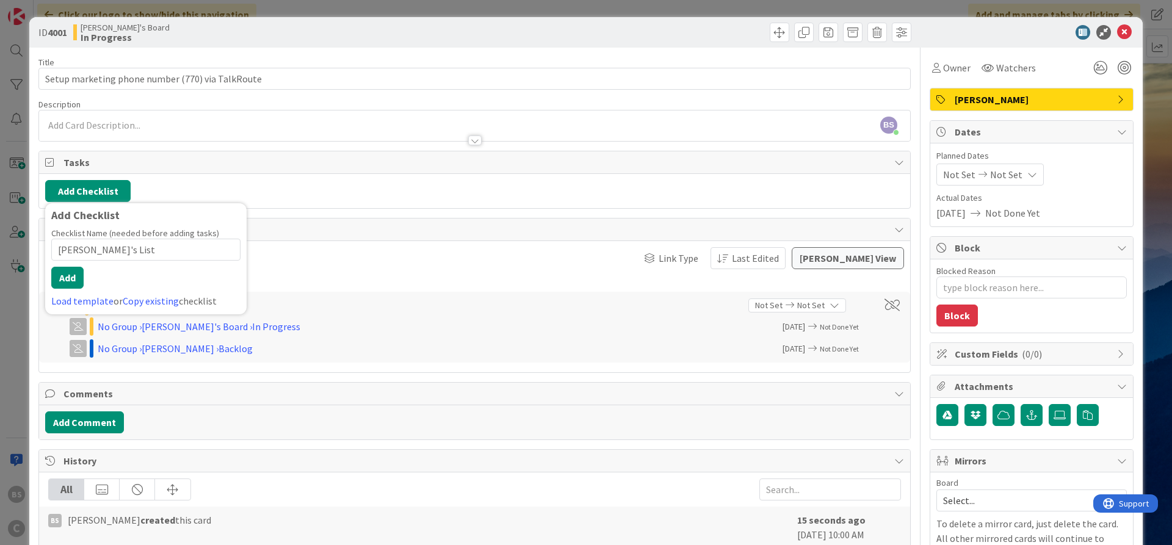
drag, startPoint x: 94, startPoint y: 247, endPoint x: 52, endPoint y: 247, distance: 42.1
click at [51, 240] on input "[PERSON_NAME]'s List" at bounding box center [145, 250] width 189 height 22
type input "To-Do List"
click at [63, 270] on button "Add" at bounding box center [67, 278] width 32 height 22
type textarea "x"
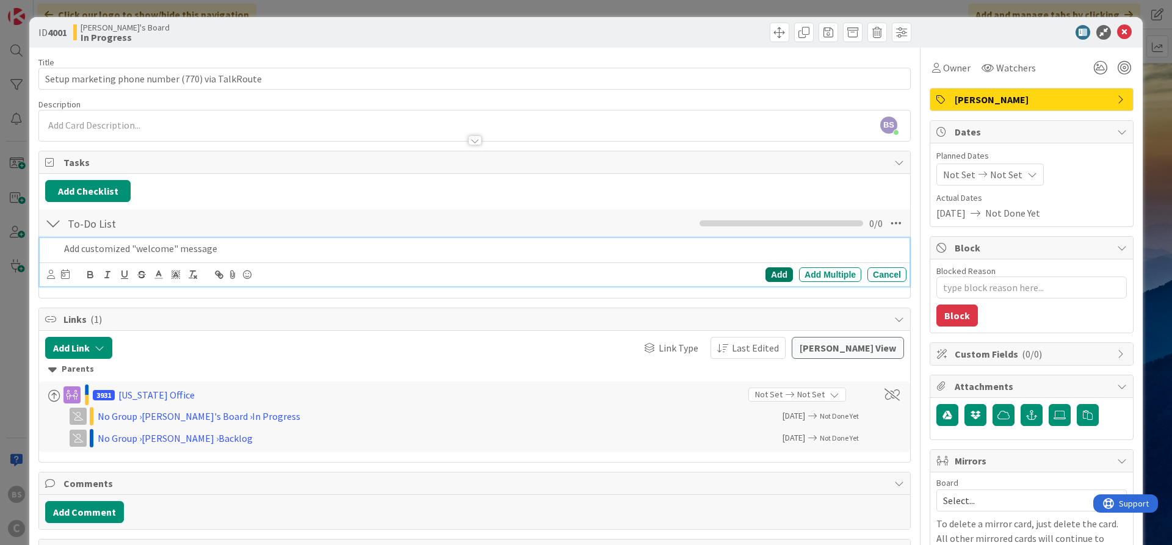
click at [772, 273] on div "Add" at bounding box center [778, 274] width 27 height 15
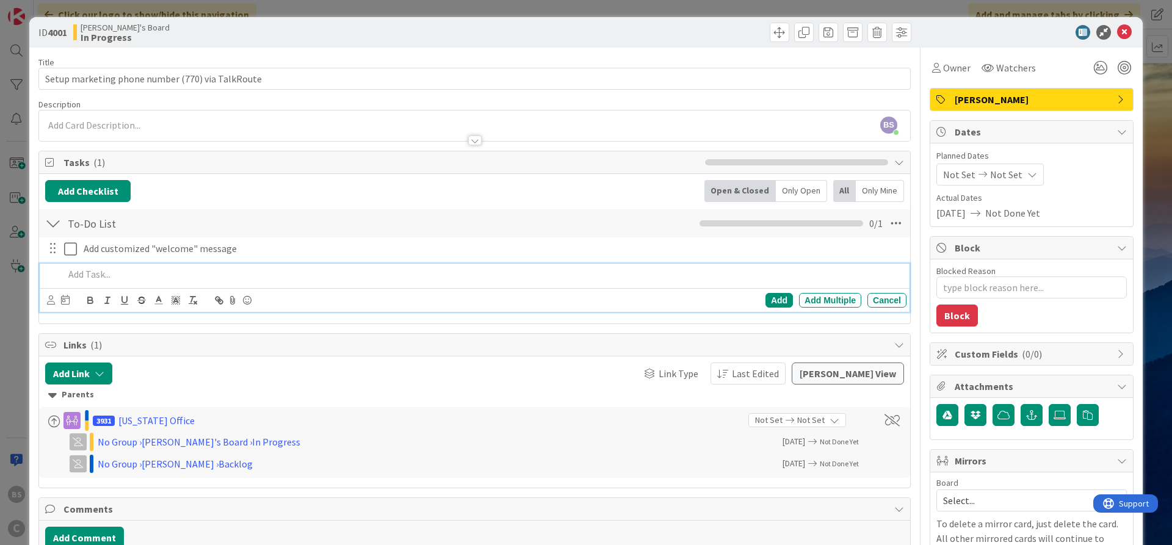
click at [106, 273] on p at bounding box center [482, 274] width 837 height 14
click at [775, 297] on div "Add" at bounding box center [778, 300] width 27 height 15
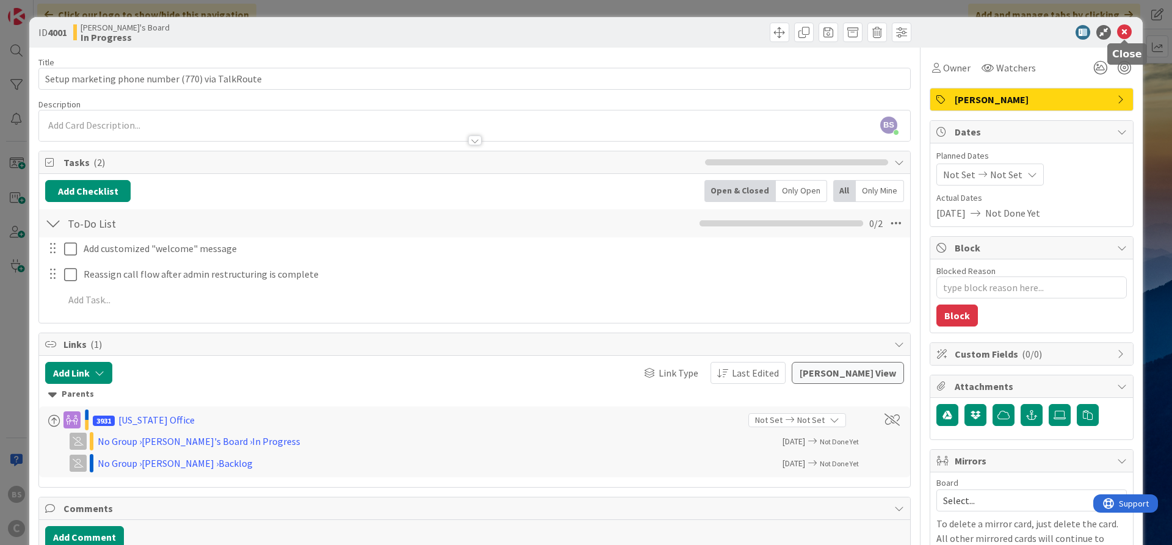
click at [1123, 32] on icon at bounding box center [1124, 32] width 15 height 15
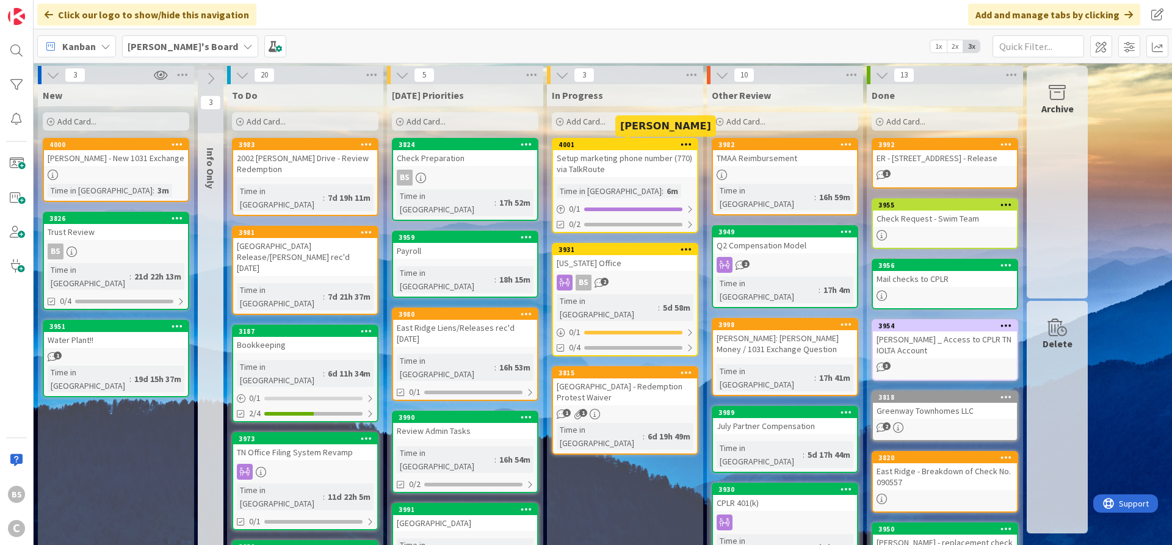
click at [635, 148] on div "4001" at bounding box center [627, 144] width 139 height 9
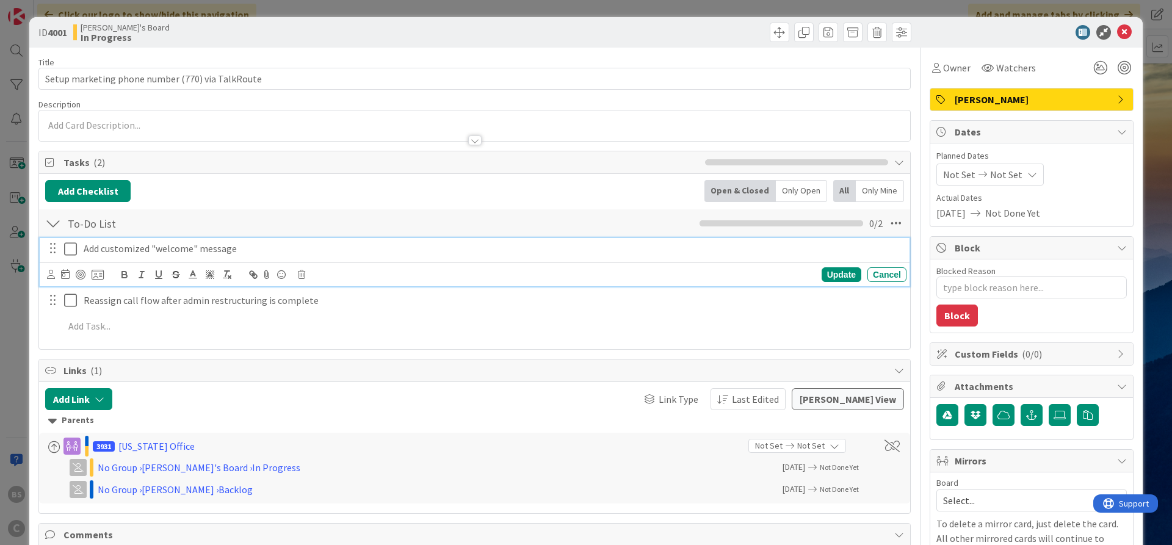
drag, startPoint x: 75, startPoint y: 246, endPoint x: 77, endPoint y: 252, distance: 6.4
click at [76, 246] on icon at bounding box center [73, 249] width 18 height 15
type textarea "x"
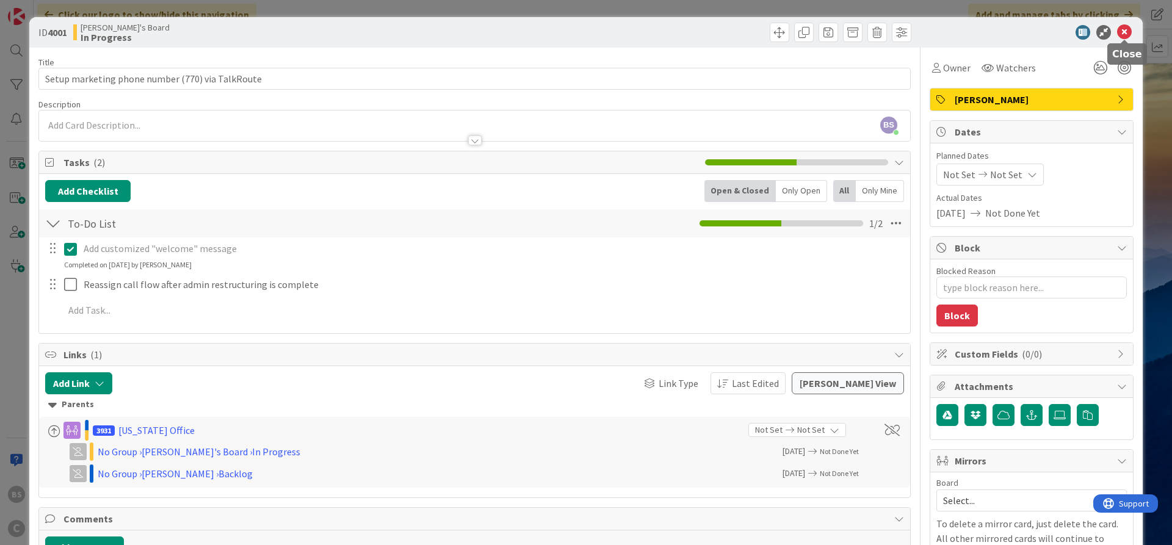
click at [1122, 31] on icon at bounding box center [1124, 32] width 15 height 15
